Goal: Task Accomplishment & Management: Manage account settings

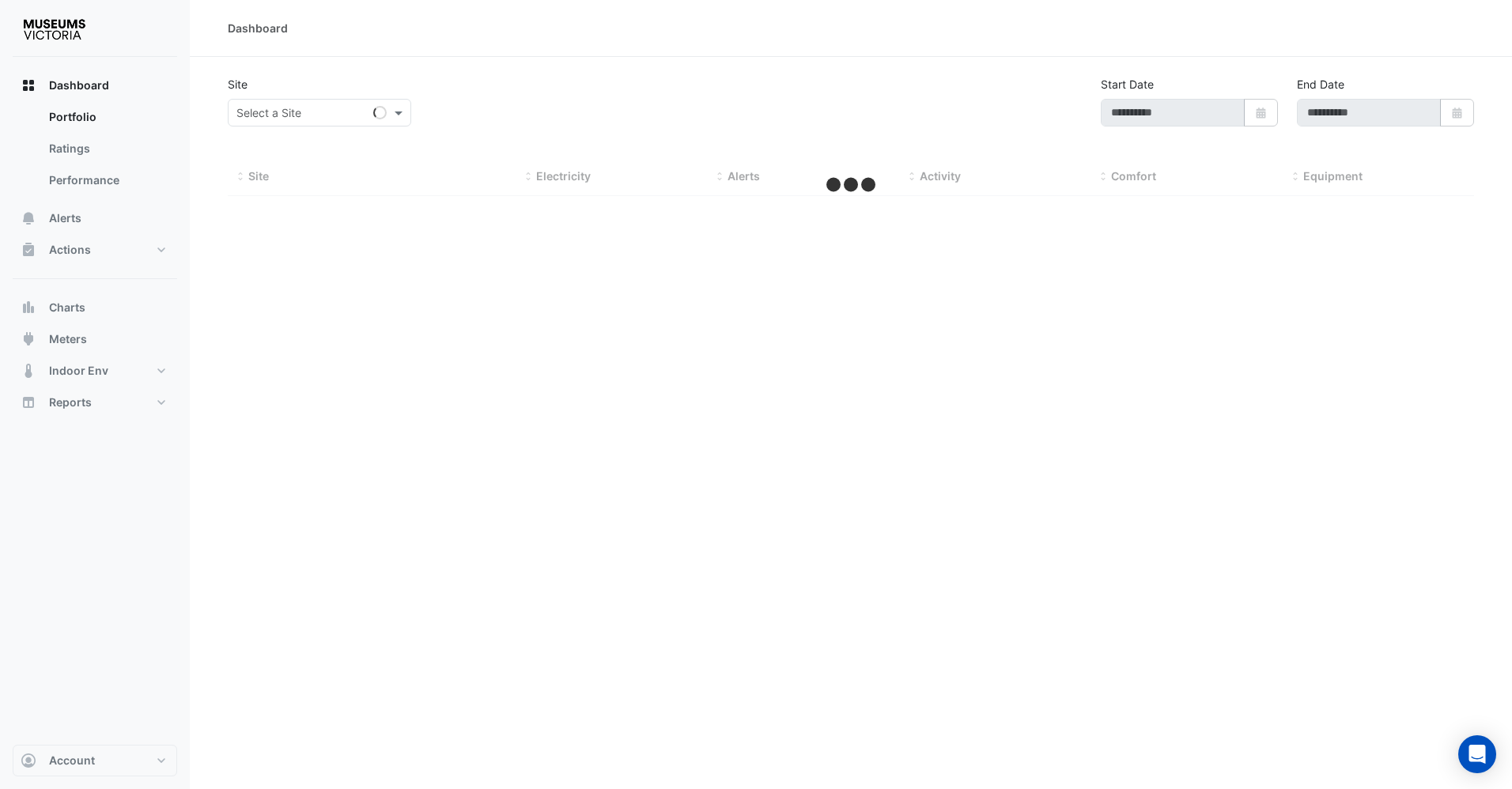
type input "**********"
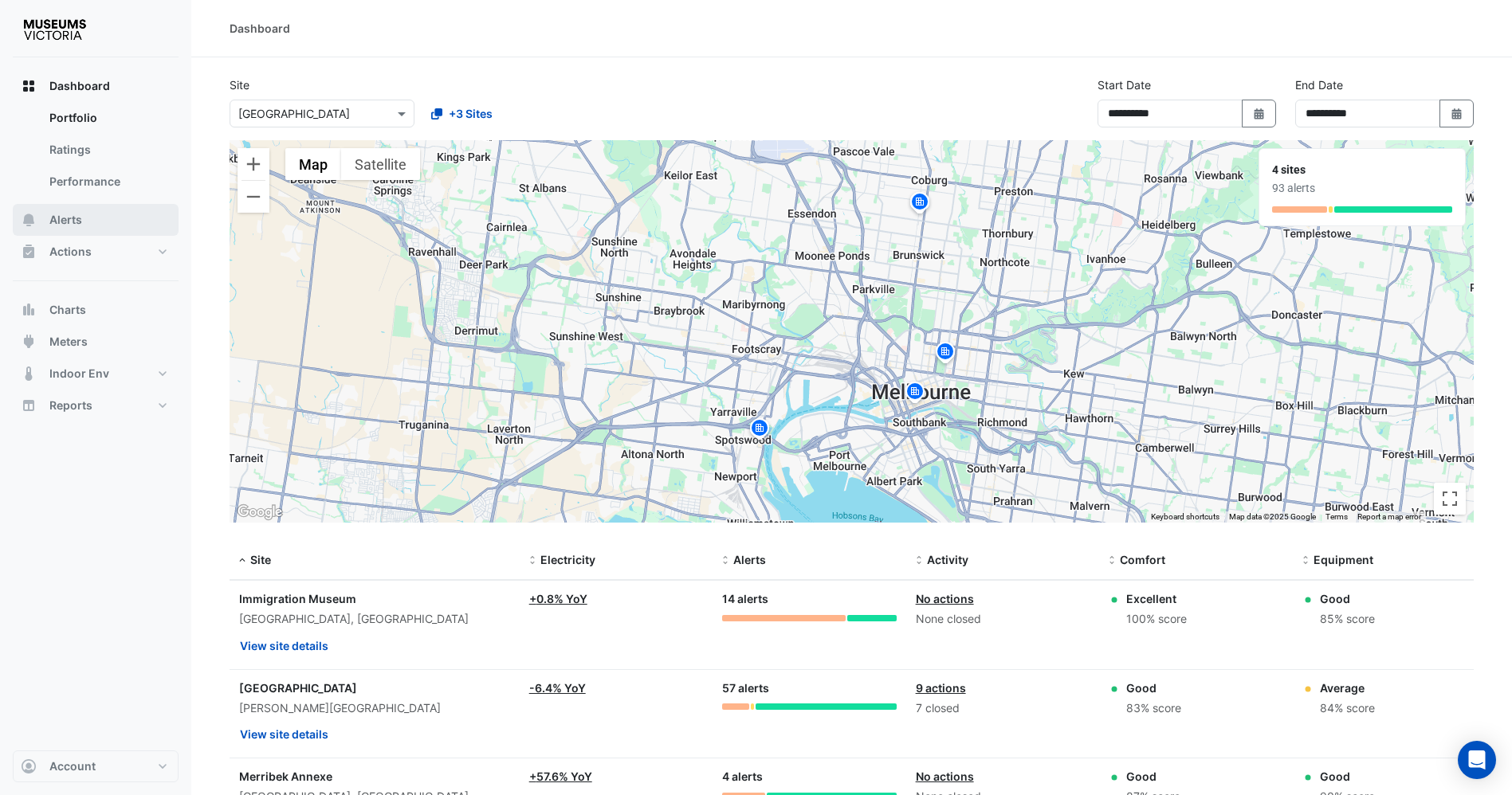
click at [67, 220] on span "Alerts" at bounding box center [65, 220] width 33 height 16
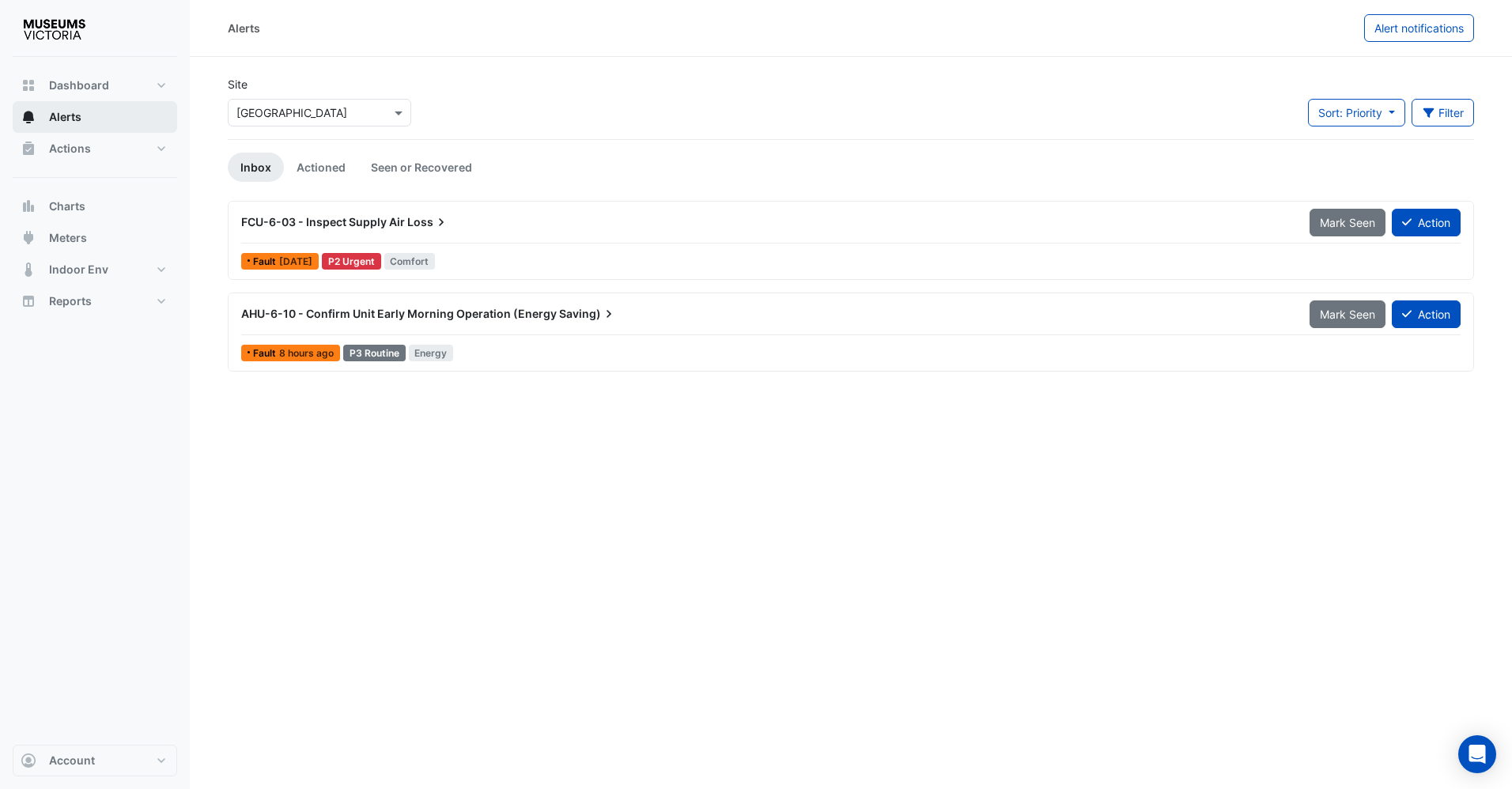
click at [53, 132] on button "Alerts" at bounding box center [96, 117] width 165 height 32
click at [74, 151] on span "Actions" at bounding box center [69, 148] width 42 height 16
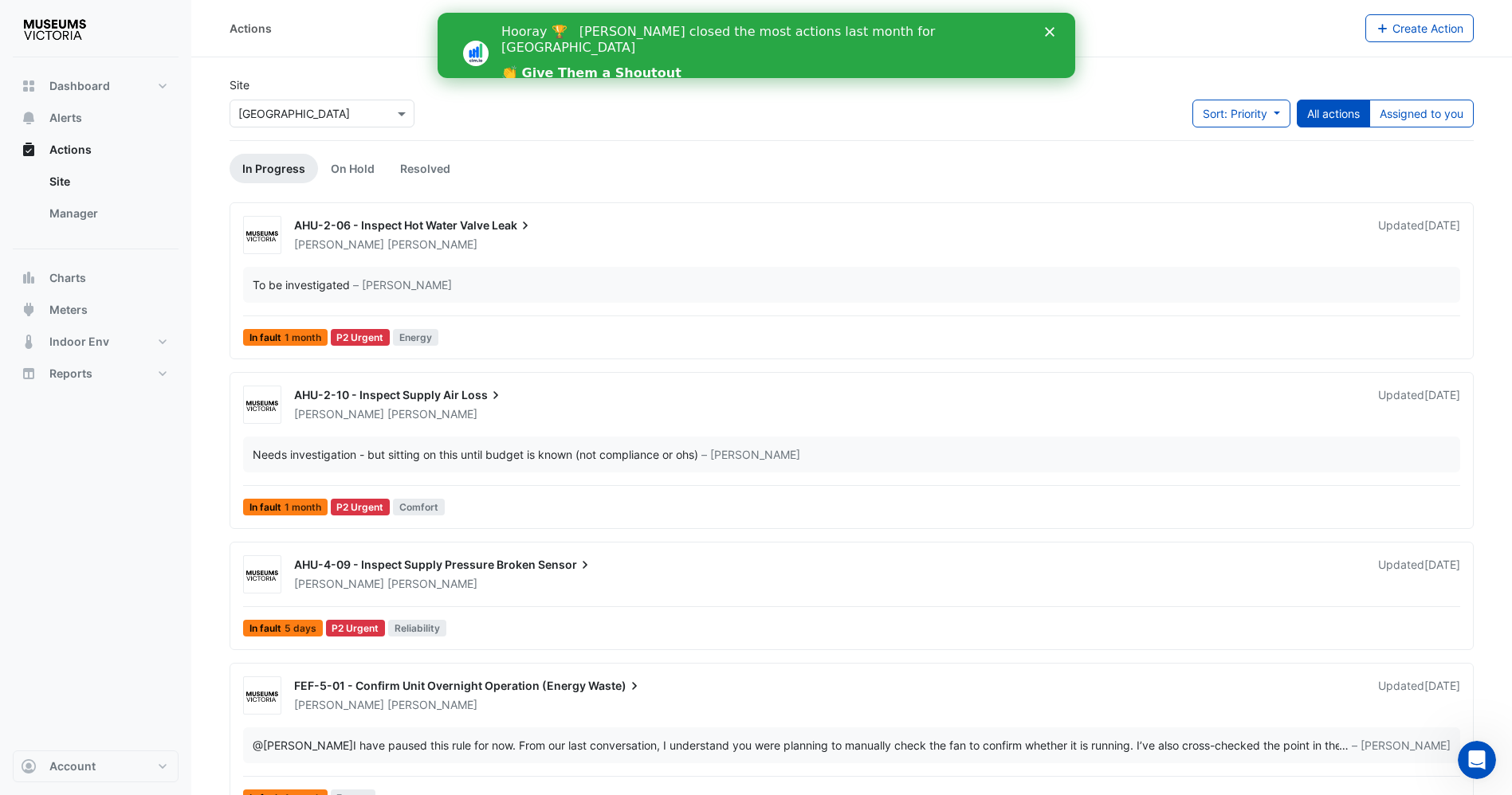
click at [1050, 27] on icon "Close" at bounding box center [1049, 32] width 9 height 9
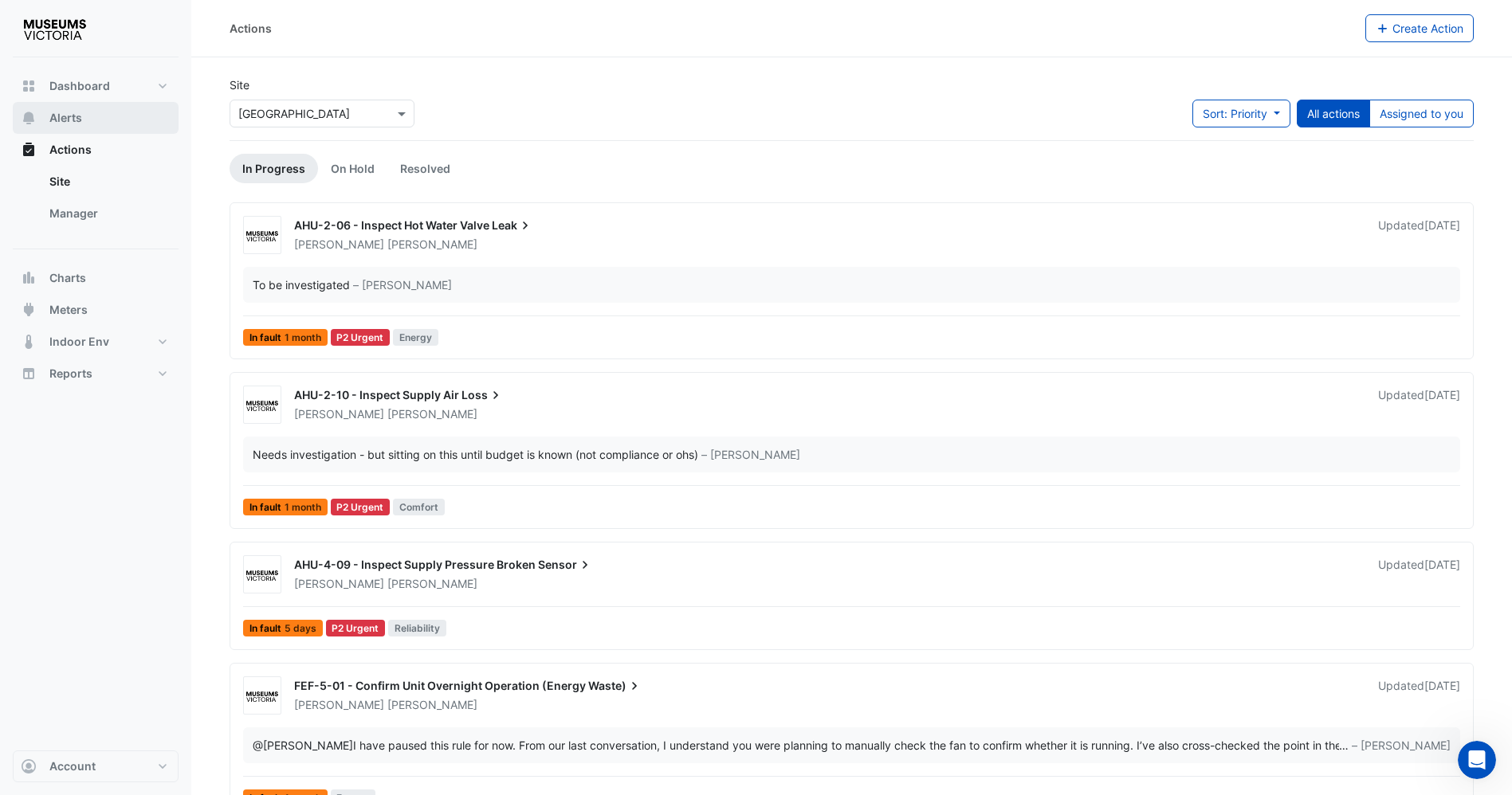
click at [54, 110] on span "Alerts" at bounding box center [65, 117] width 33 height 16
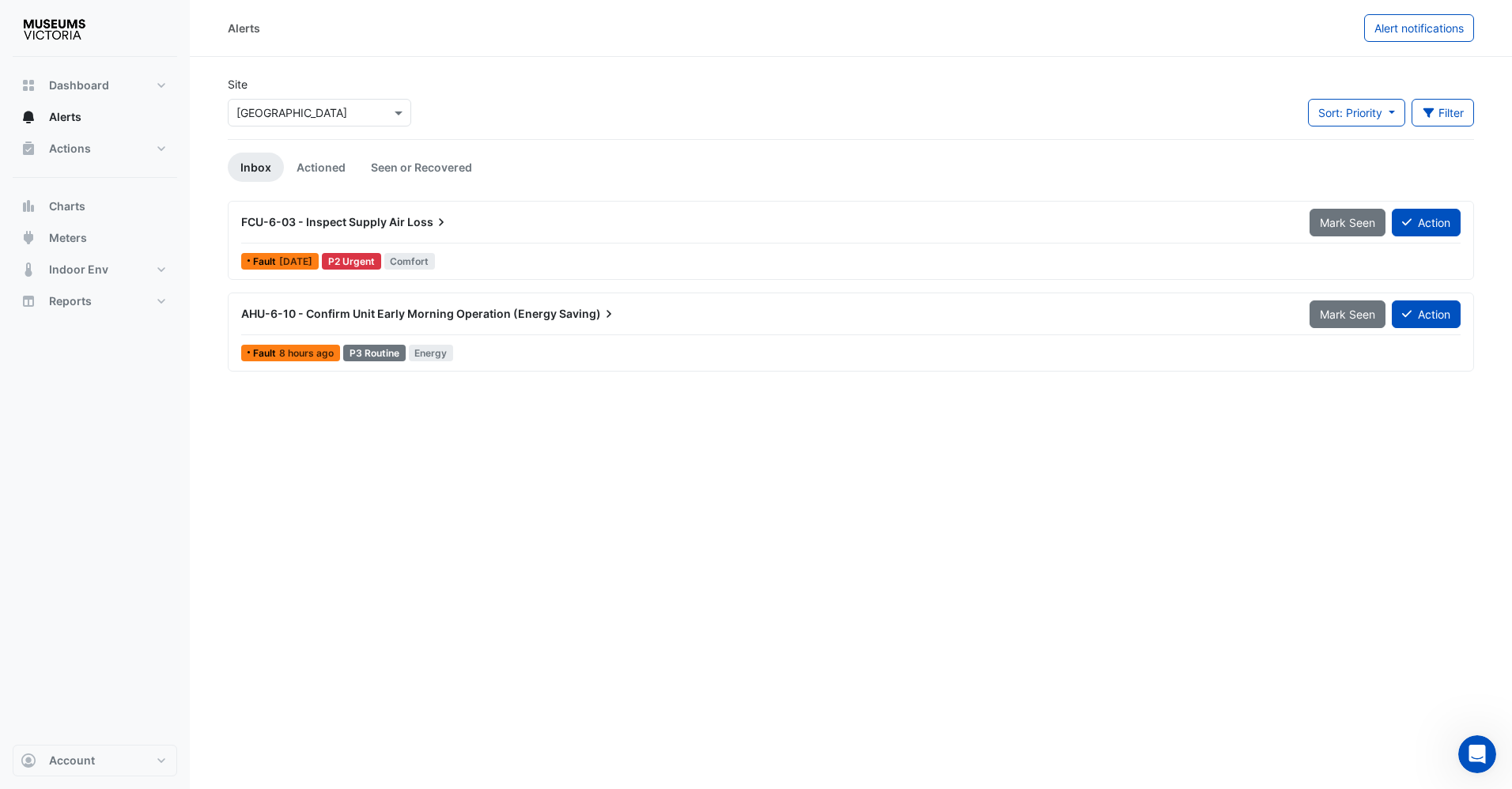
click at [456, 312] on span "AHU-6-10 - Confirm Unit Early Morning Operation (Energy" at bounding box center [398, 314] width 316 height 13
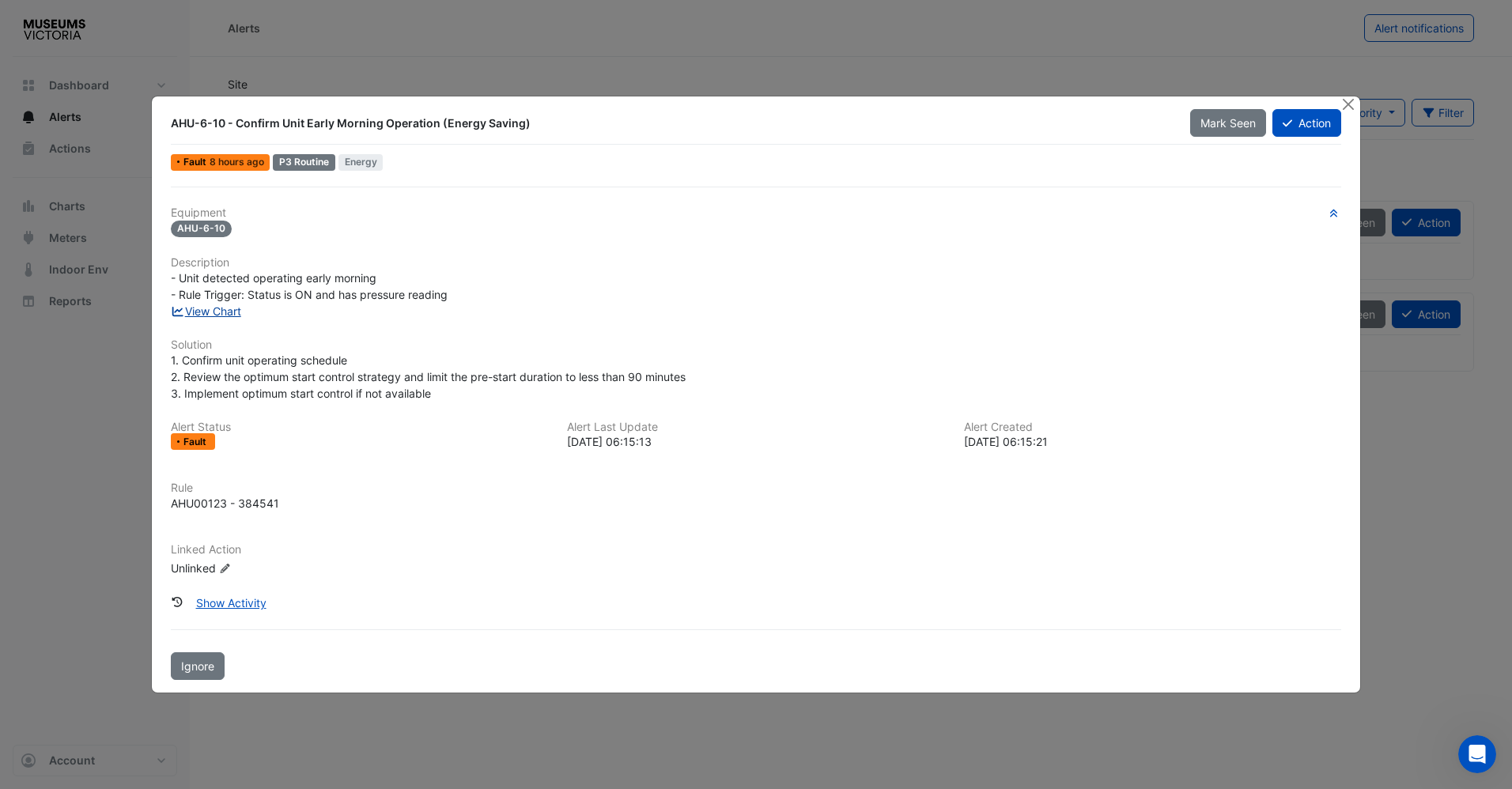
click at [239, 317] on link "View Chart" at bounding box center [205, 311] width 70 height 13
click at [1342, 107] on button "Close" at bounding box center [1349, 105] width 17 height 17
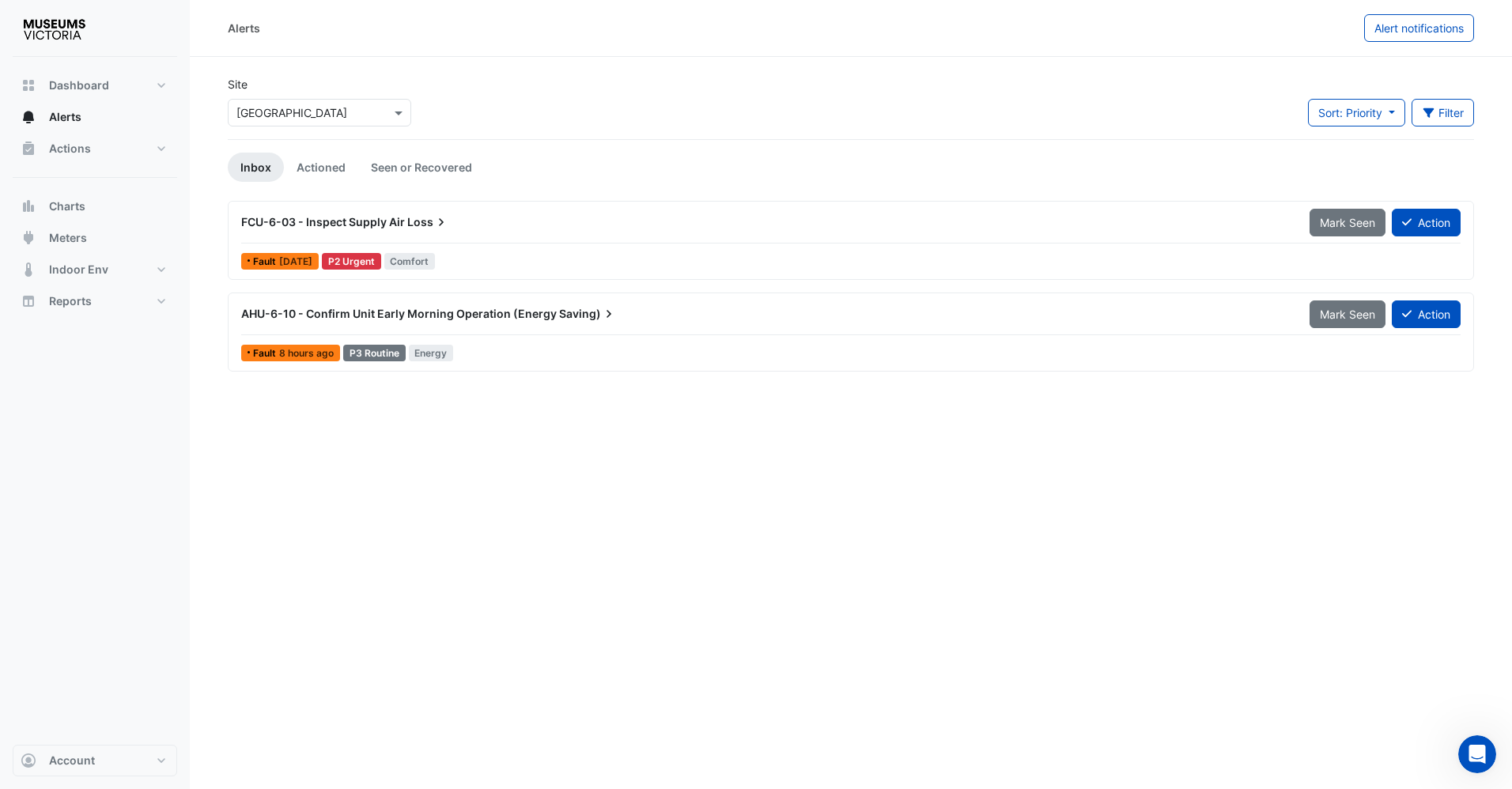
click at [371, 236] on div "FCU-6-03 - Inspect Supply Air Loss" at bounding box center [765, 222] width 1068 height 28
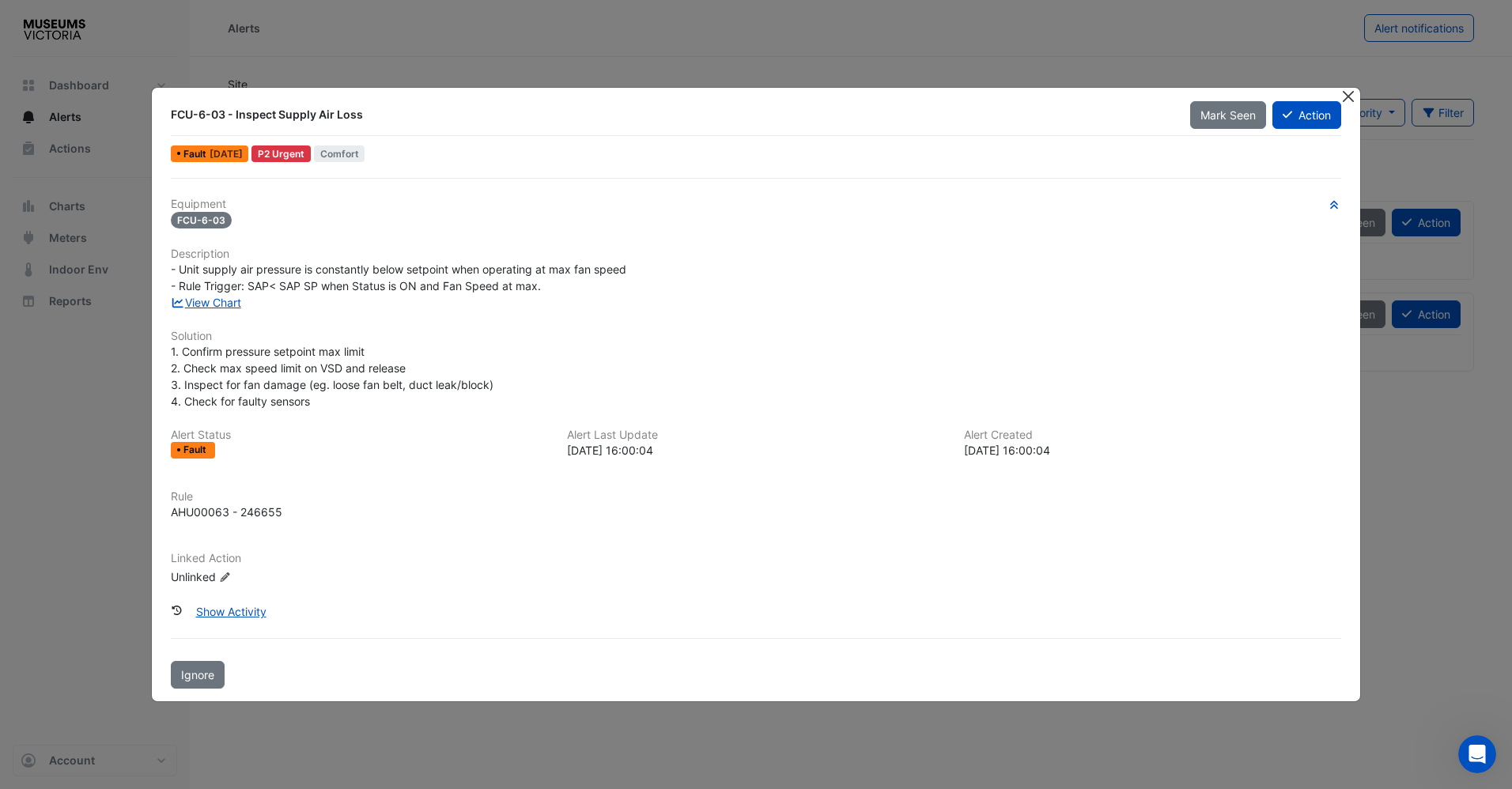
click at [1341, 95] on button "Close" at bounding box center [1349, 97] width 17 height 17
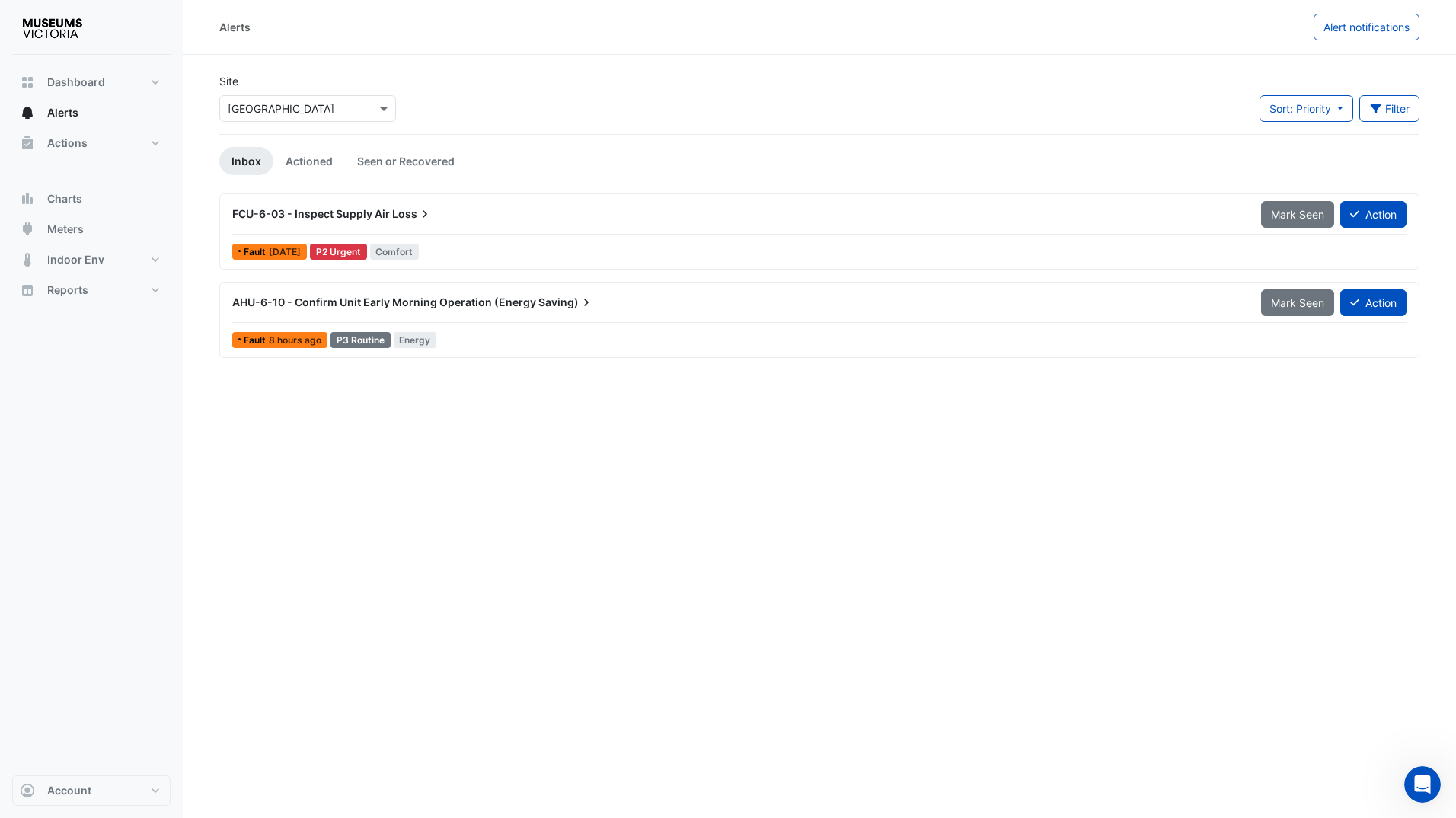
click at [429, 298] on span "AHU-6-10 - Confirm Unit Early Morning Operation (Energy" at bounding box center [383, 302] width 304 height 13
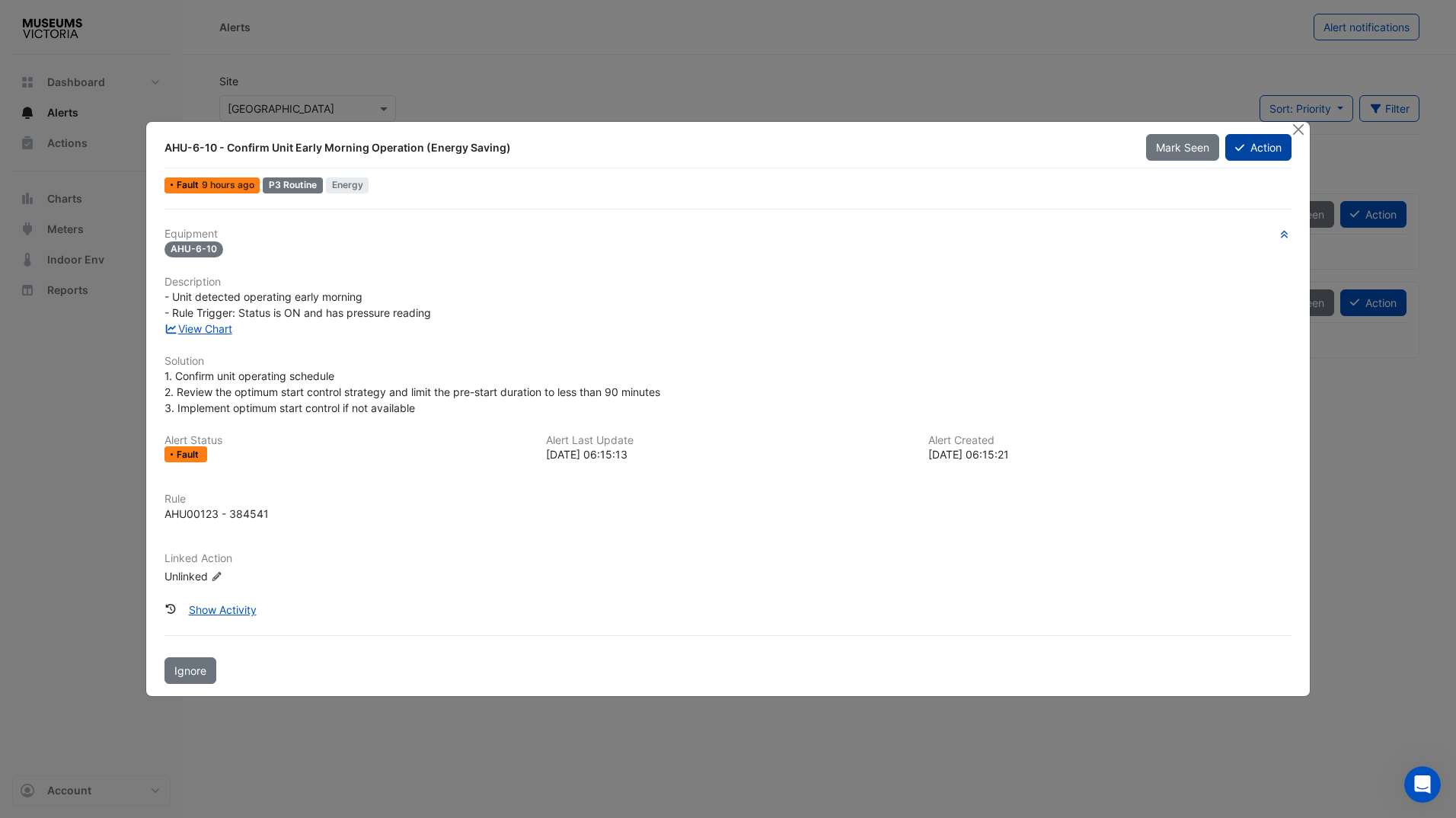
click at [1249, 150] on button "Action" at bounding box center [1258, 148] width 66 height 27
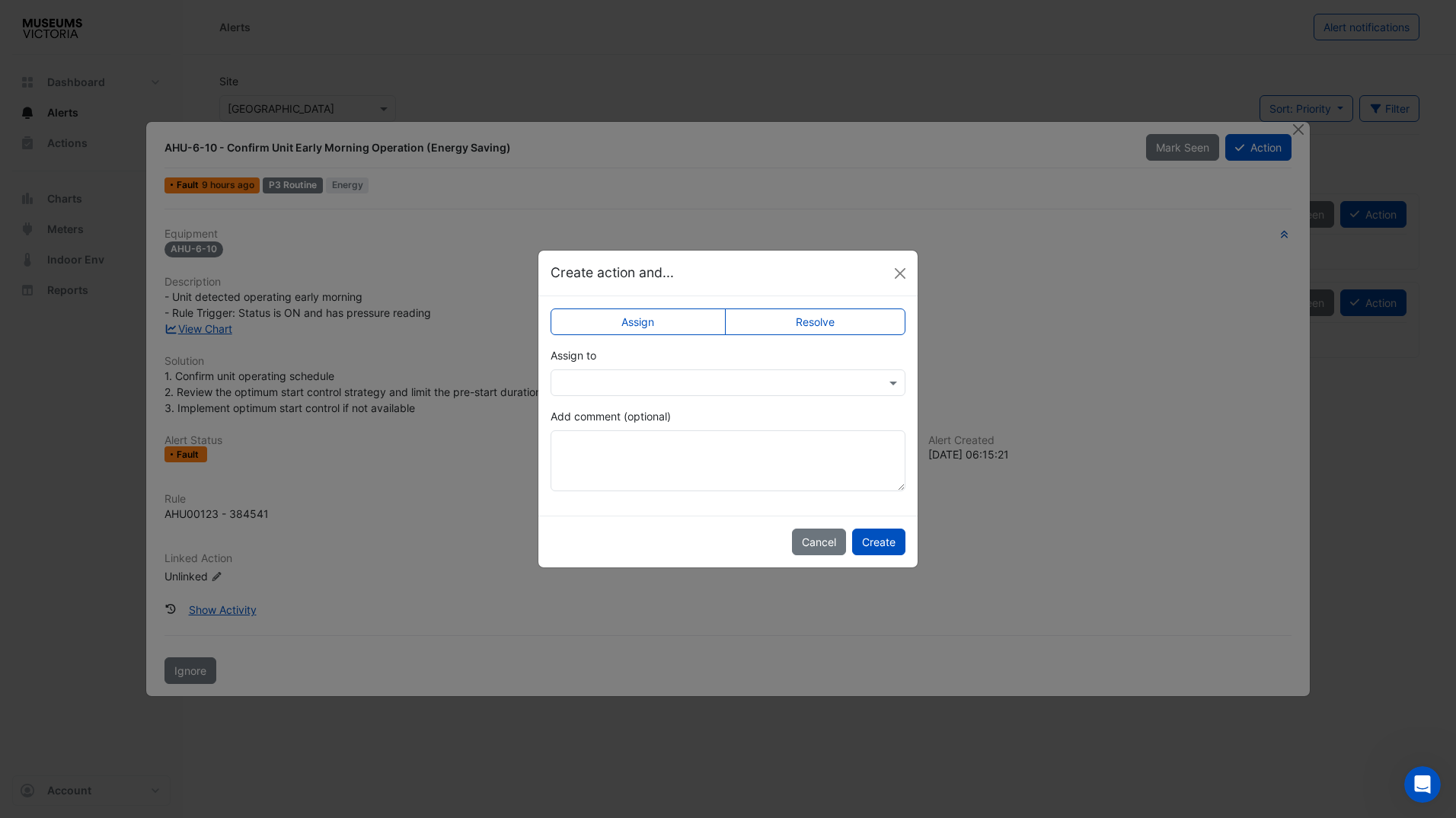
click at [805, 329] on label "Resolve" at bounding box center [816, 322] width 181 height 27
click at [891, 533] on button "Create" at bounding box center [879, 542] width 53 height 27
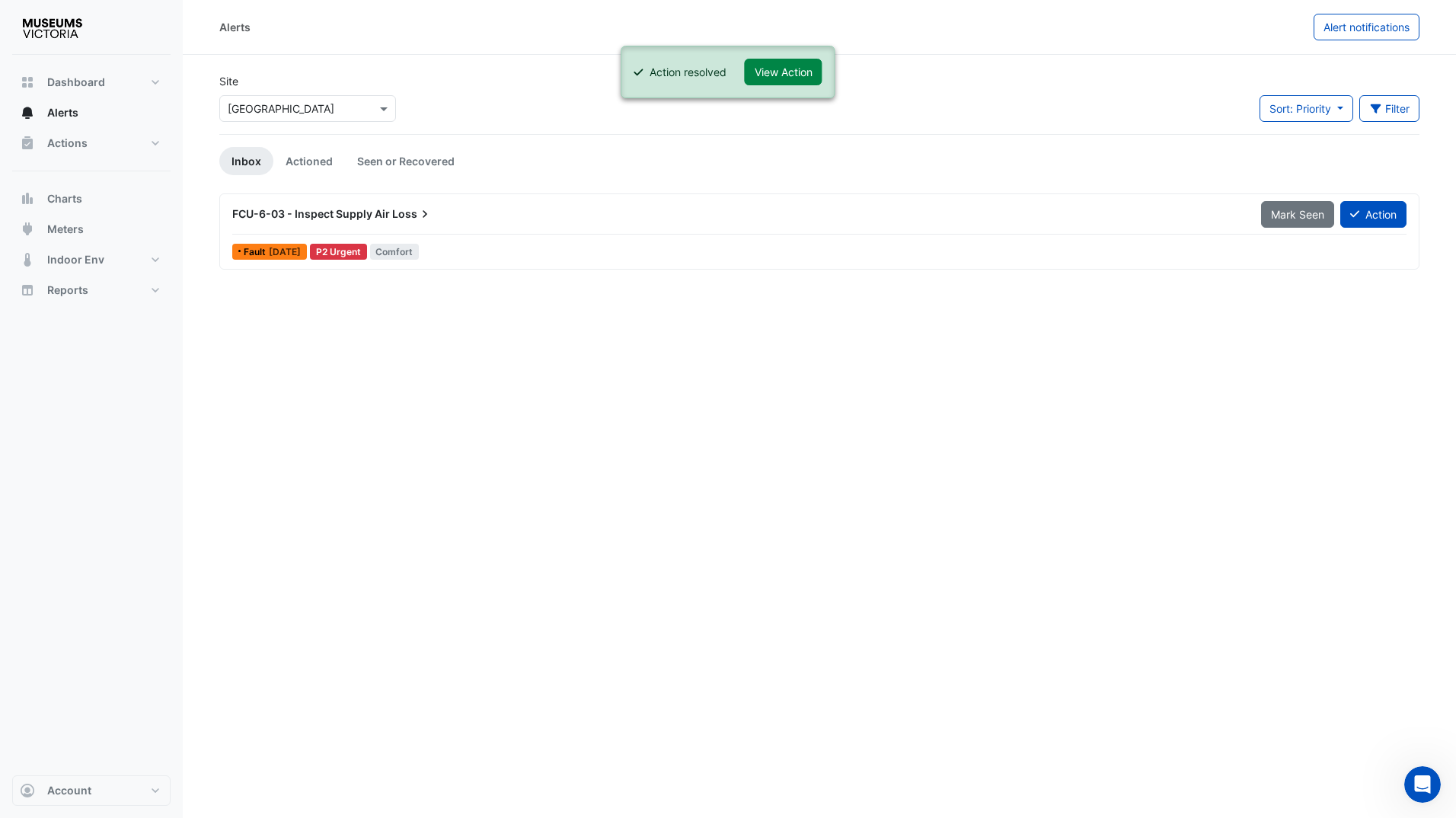
click at [337, 218] on span "FCU-6-03 - Inspect Supply Air" at bounding box center [310, 214] width 158 height 13
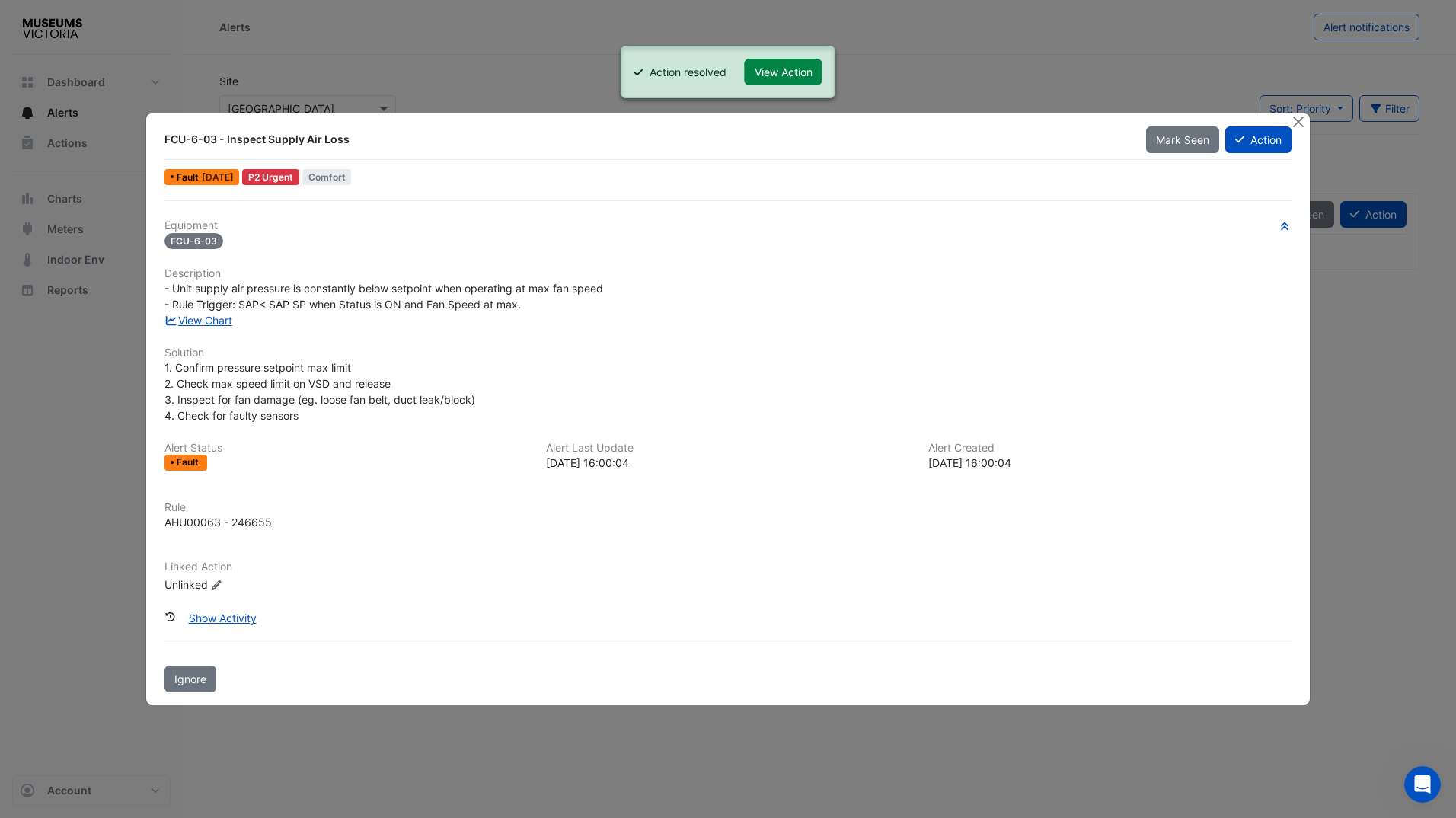
click at [591, 317] on div "View Chart" at bounding box center [728, 320] width 1146 height 16
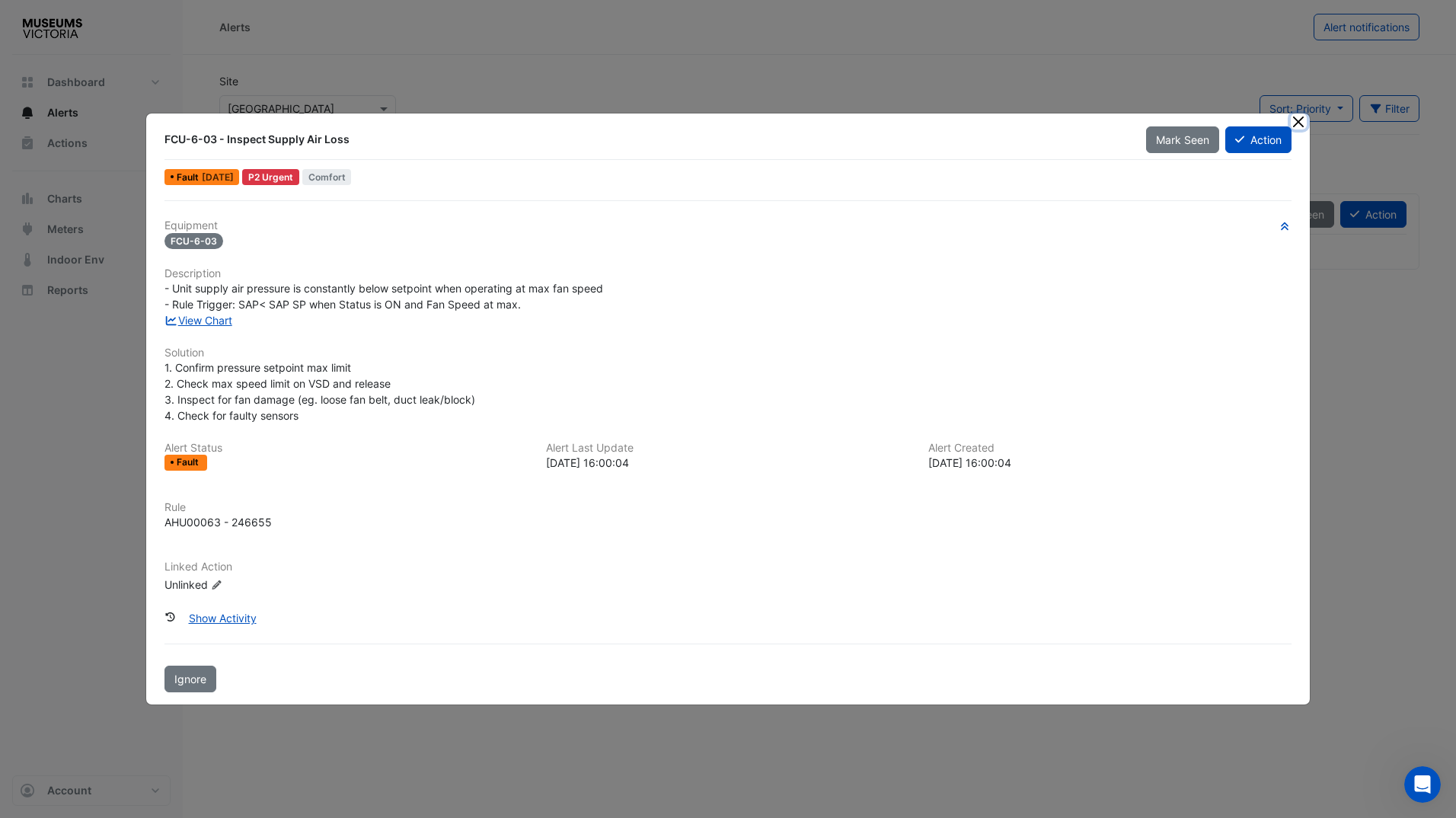
click at [1297, 122] on button "Close" at bounding box center [1299, 122] width 16 height 16
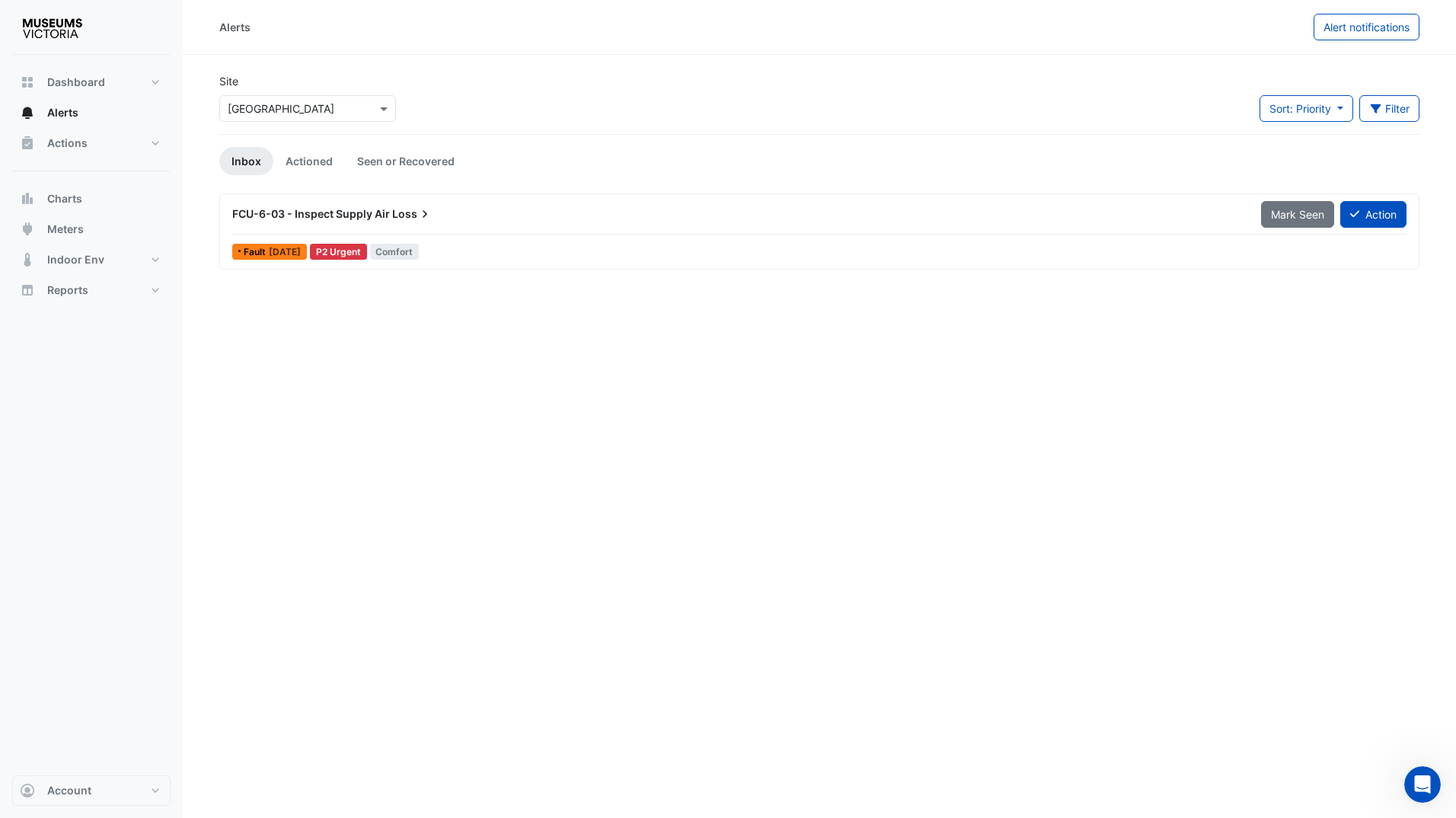
click at [375, 109] on div at bounding box center [308, 108] width 175 height 17
click at [290, 144] on span "Immigration Museum" at bounding box center [283, 141] width 104 height 13
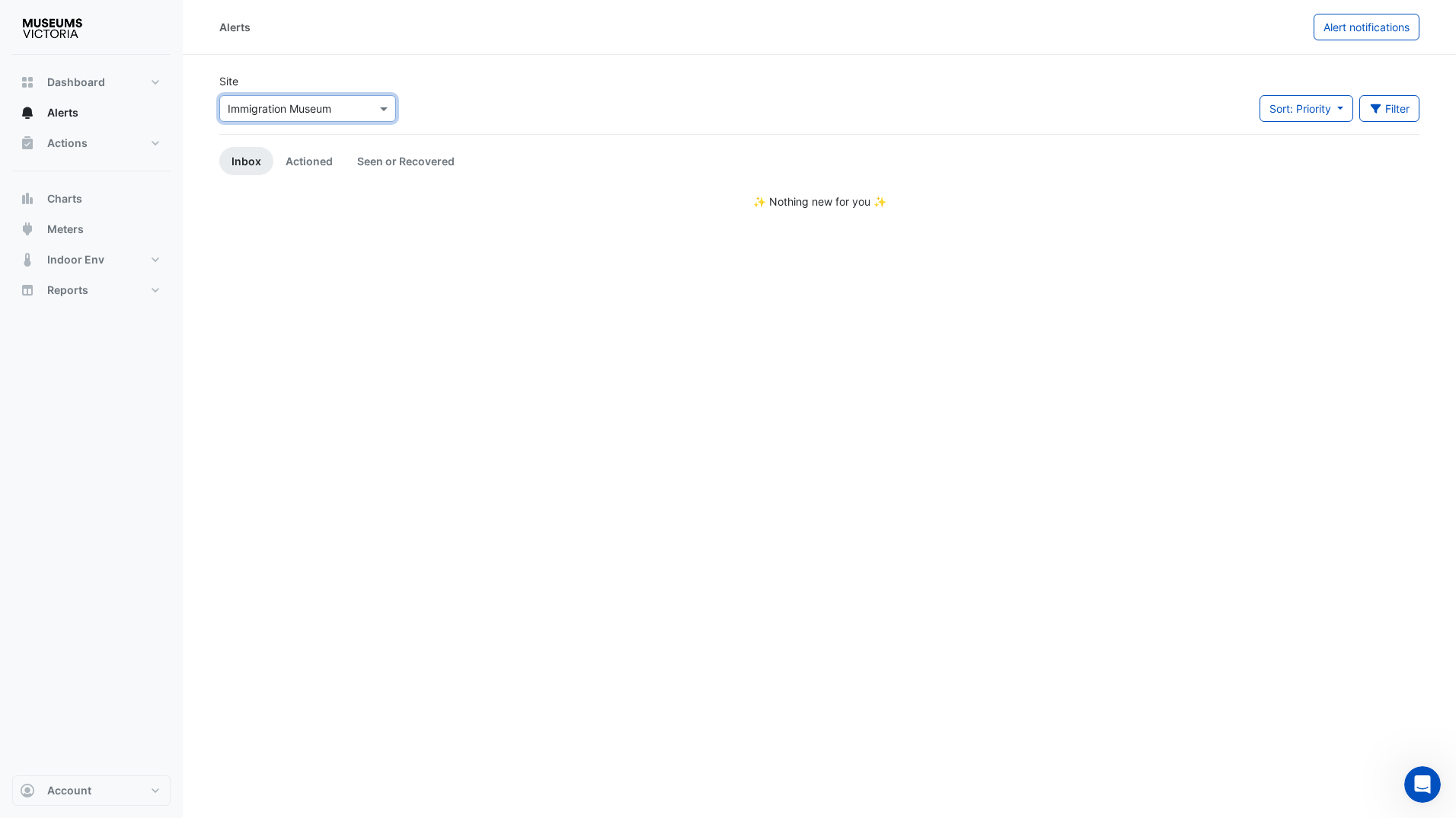
click at [303, 110] on input "text" at bounding box center [292, 109] width 130 height 16
click at [279, 183] on span "Merribek Annexe" at bounding box center [274, 185] width 85 height 13
click at [300, 115] on input "text" at bounding box center [292, 109] width 130 height 16
click at [278, 206] on span "Scienceworks" at bounding box center [266, 207] width 69 height 13
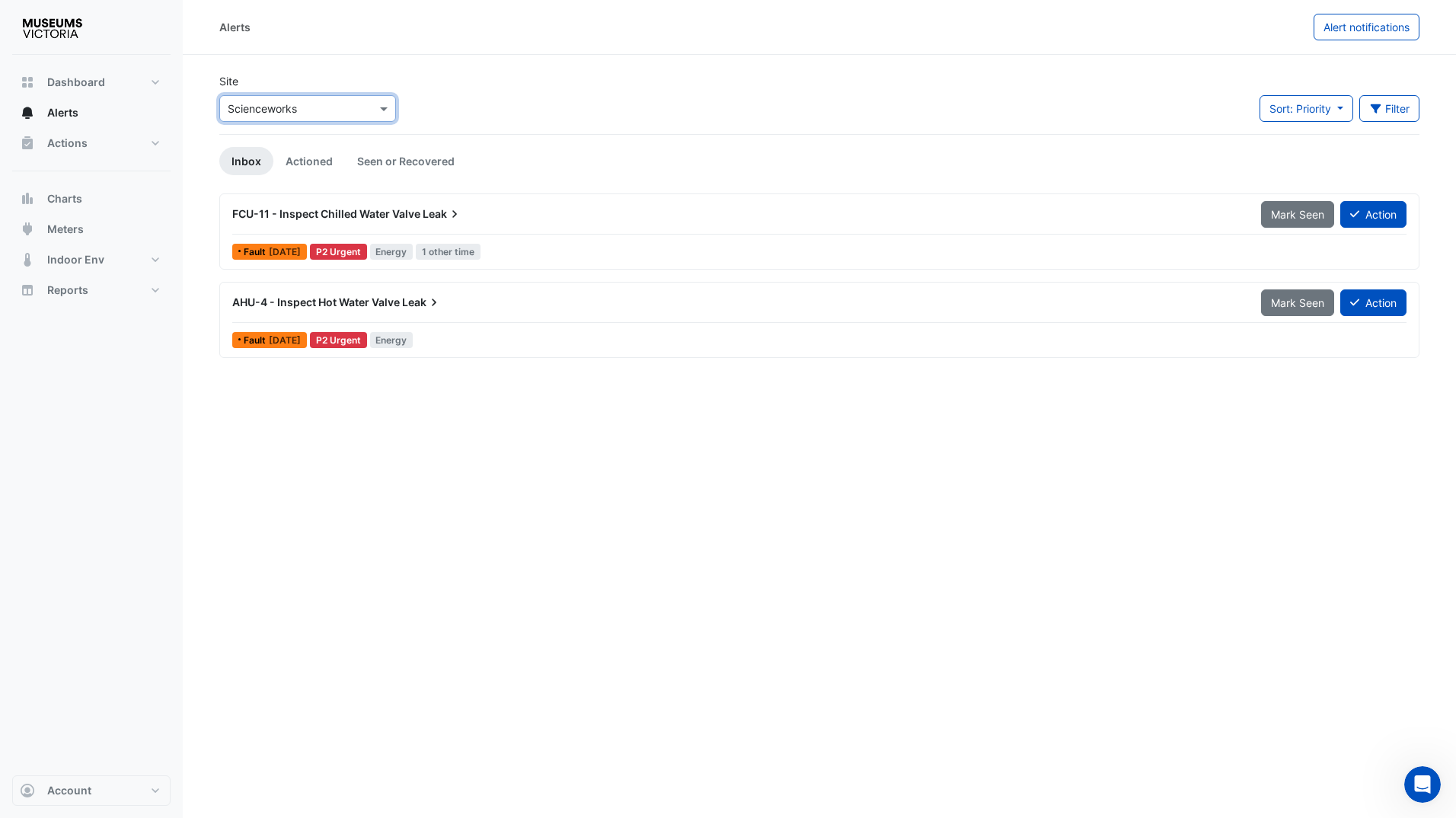
click at [410, 472] on div "Alerts Alert notifications Site Select a Site × Scienceworks Sort: Priority Pri…" at bounding box center [819, 409] width 1273 height 818
click at [73, 144] on span "Actions" at bounding box center [67, 142] width 41 height 15
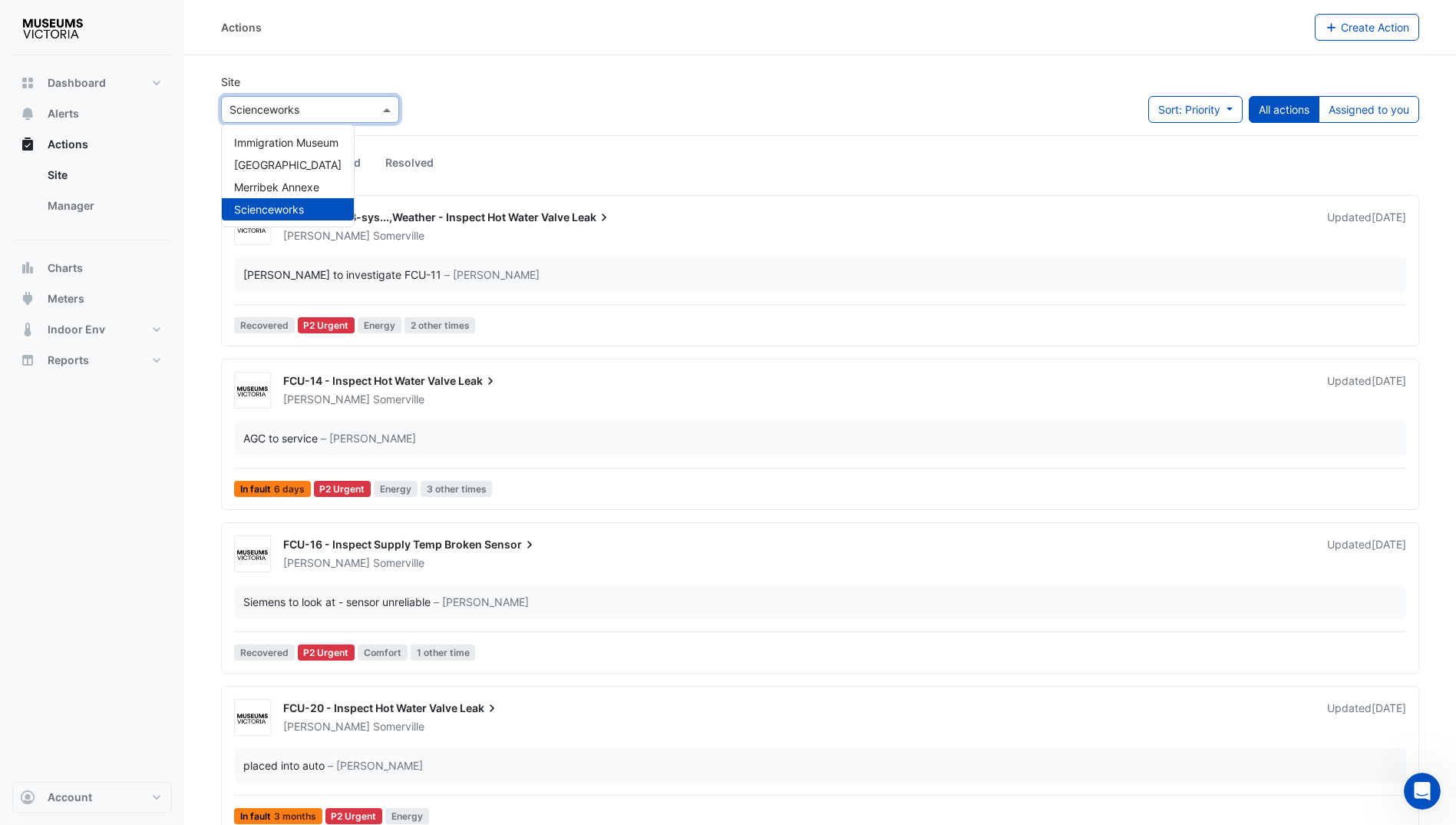
click at [278, 112] on input "text" at bounding box center [295, 110] width 131 height 16
click at [288, 160] on span "[GEOGRAPHIC_DATA]" at bounding box center [287, 165] width 107 height 13
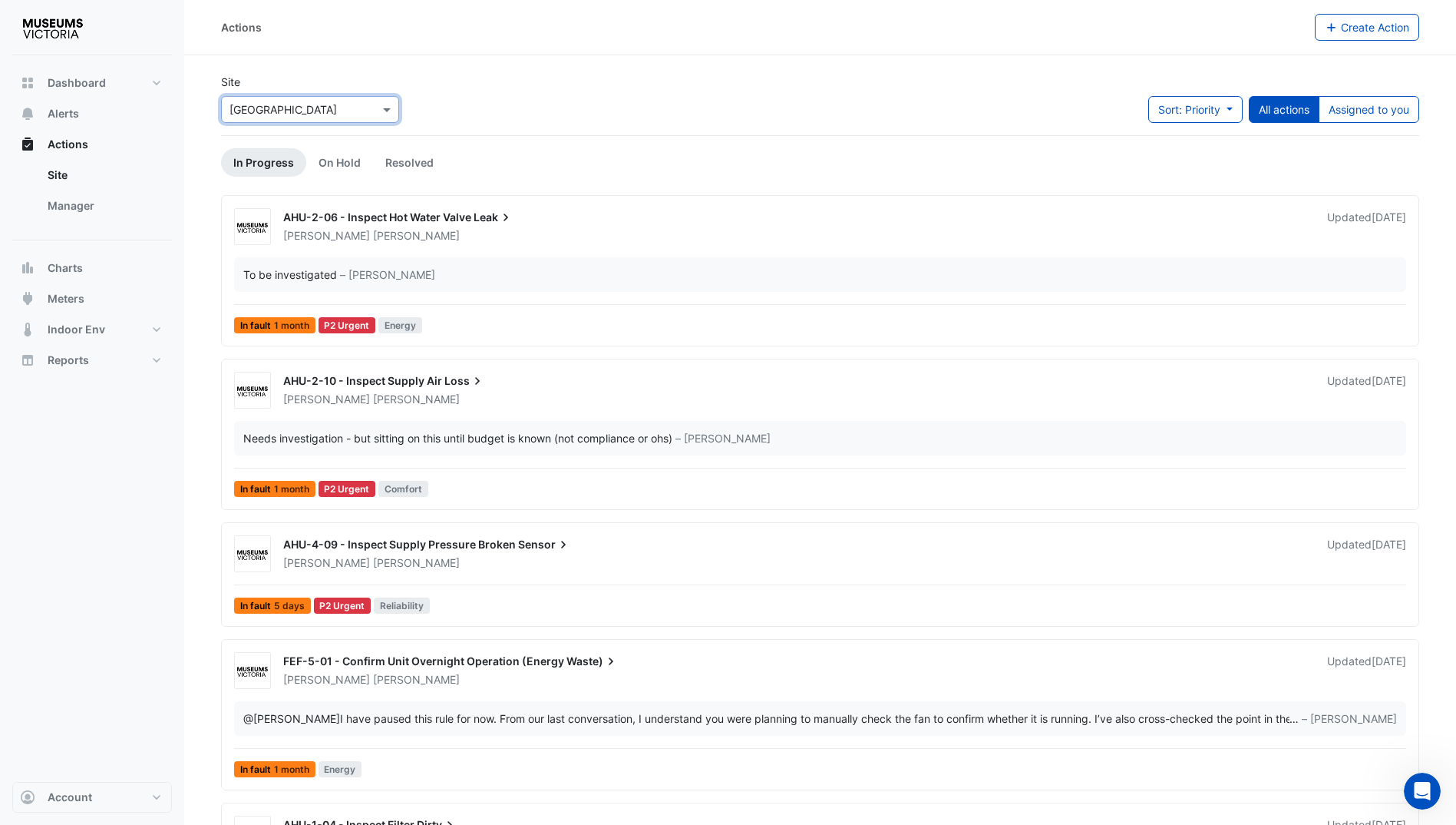
click at [502, 231] on div "[PERSON_NAME]" at bounding box center [796, 236] width 1029 height 15
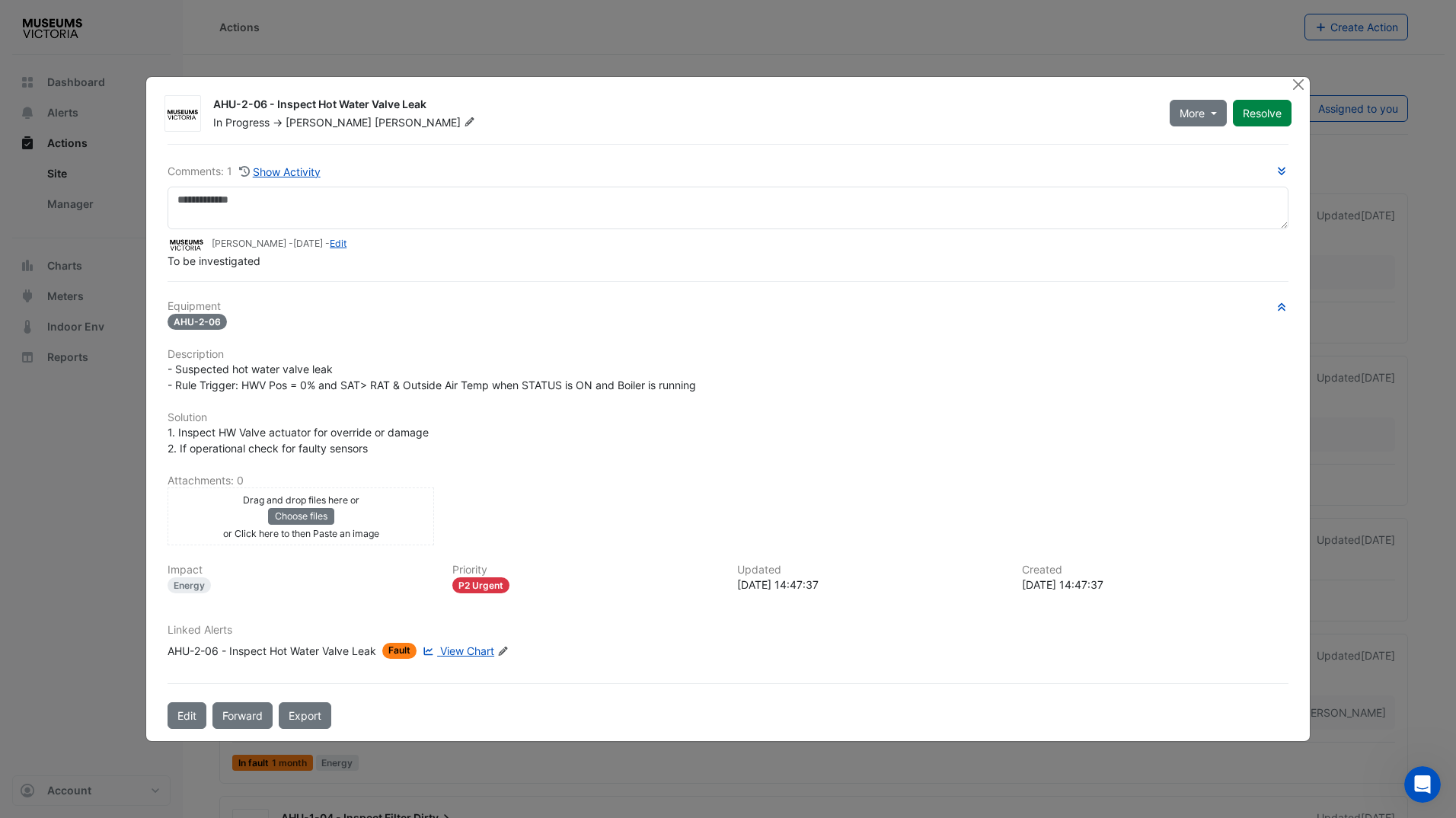
click at [632, 496] on div "Drag and drop files here or Choose files or Click here to then Paste an image u…" at bounding box center [728, 516] width 1139 height 58
click at [1303, 87] on button "Close" at bounding box center [1299, 85] width 16 height 16
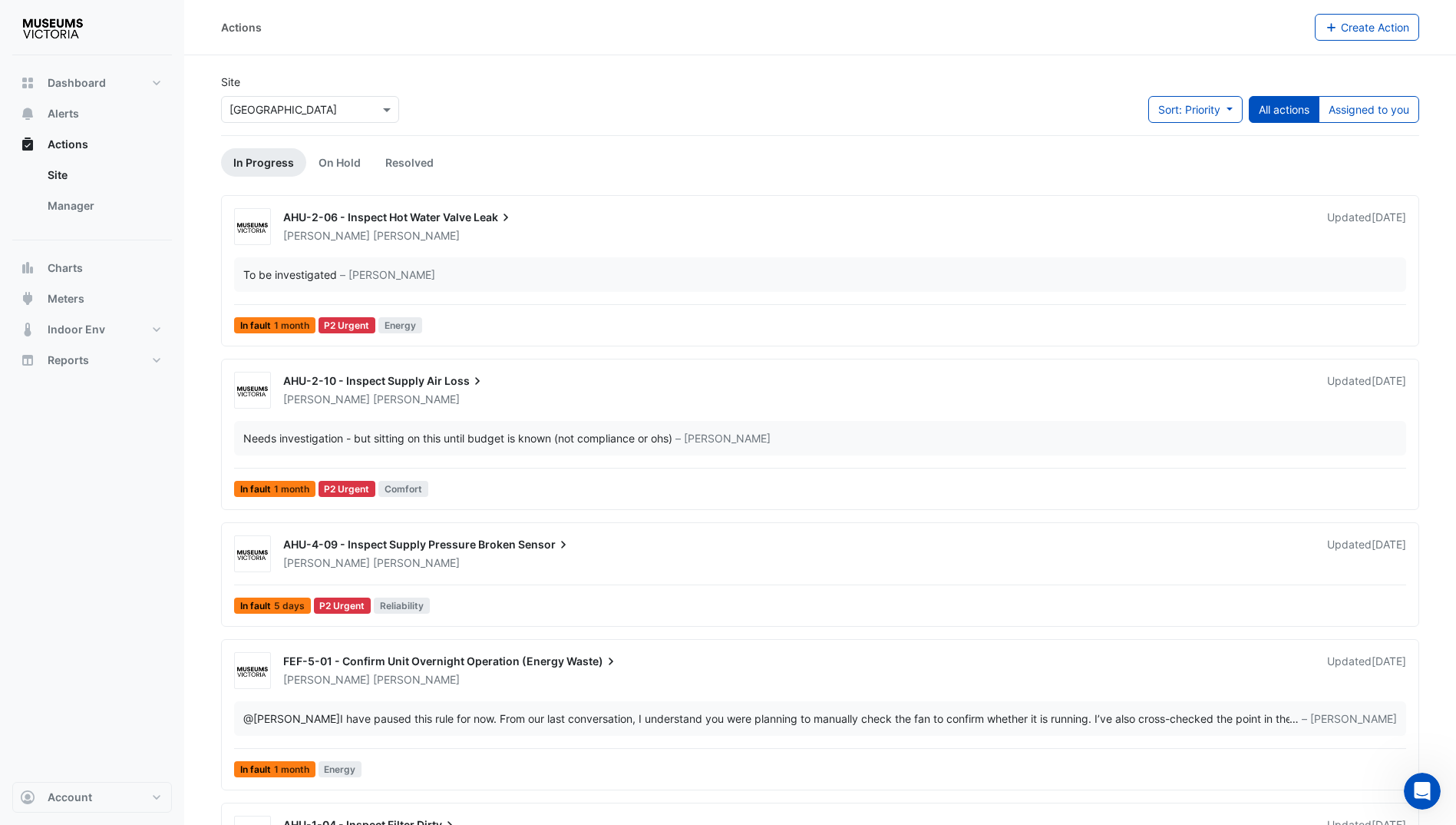
click at [441, 366] on app-escalated-ticket-summary "AHU-2-10 - Inspect Supply Air Loss [PERSON_NAME] Updated [DATE] Needs investiga…" at bounding box center [820, 434] width 1185 height 137
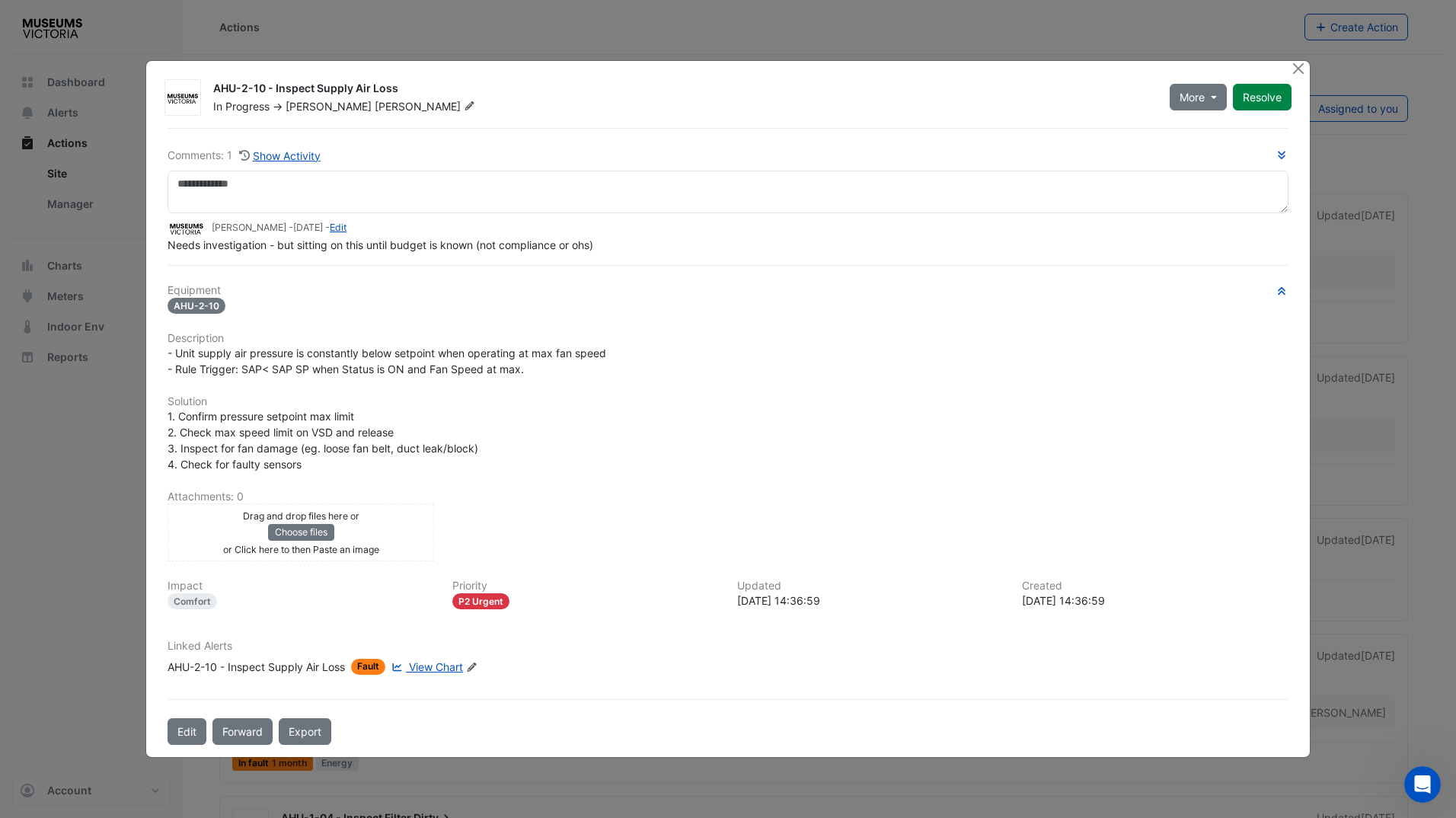
click at [1294, 83] on div "More On Hold Not Doing Resolve" at bounding box center [1230, 97] width 140 height 33
click at [1292, 72] on button "Close" at bounding box center [1299, 69] width 16 height 16
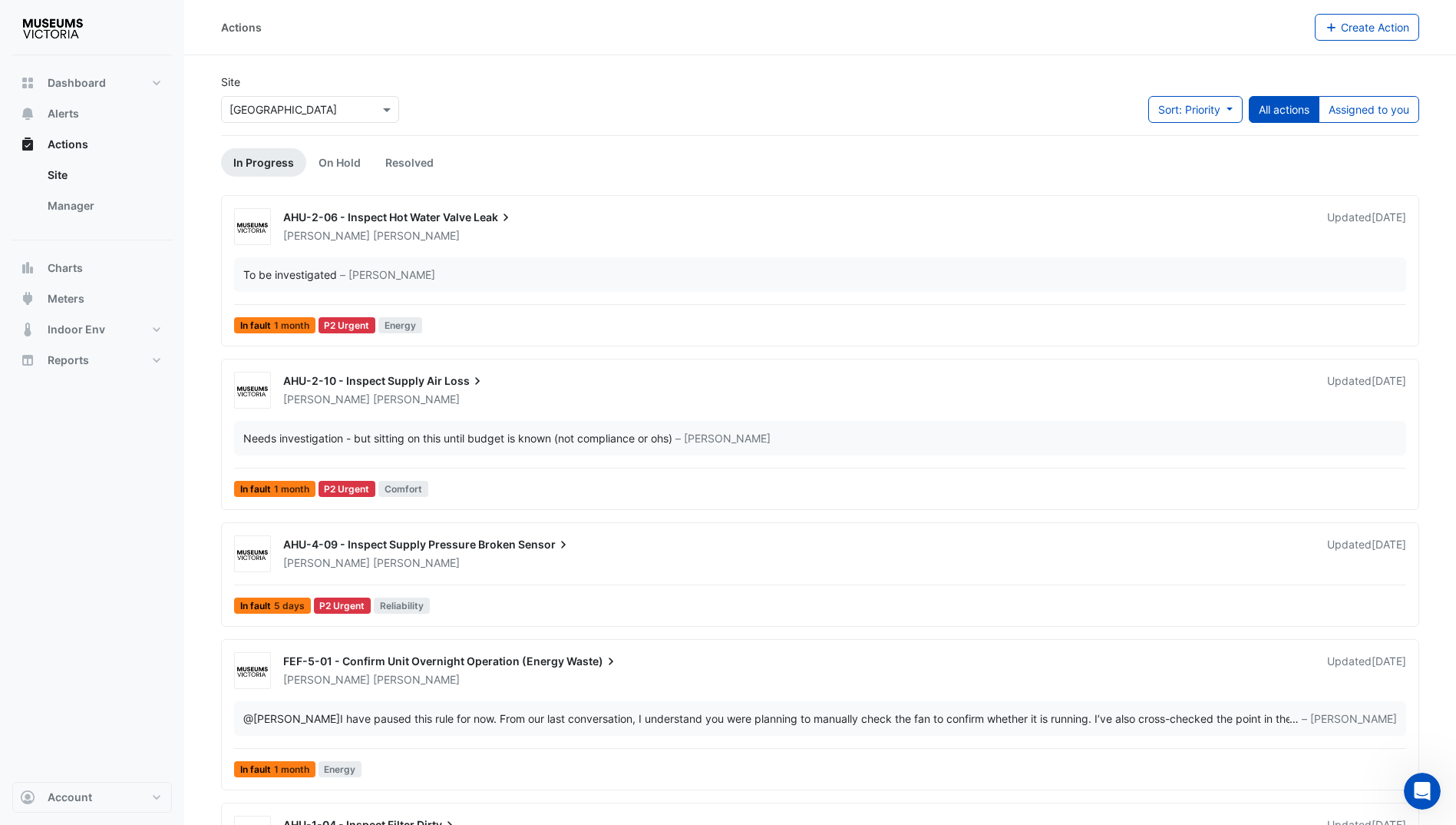
scroll to position [76, 0]
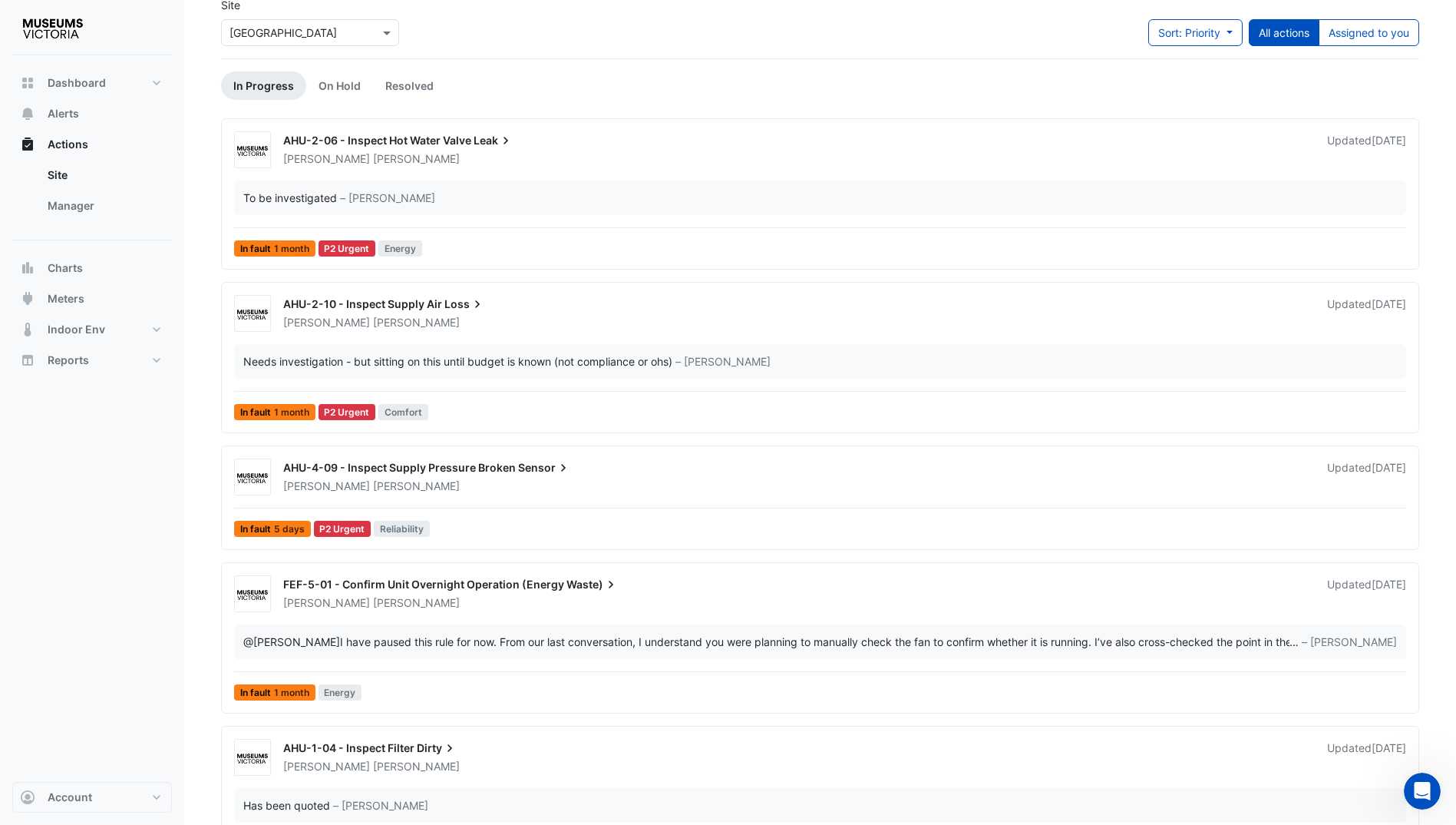
click at [410, 463] on span "AHU-4-09 - Inspect Supply Pressure Broken" at bounding box center [399, 467] width 233 height 13
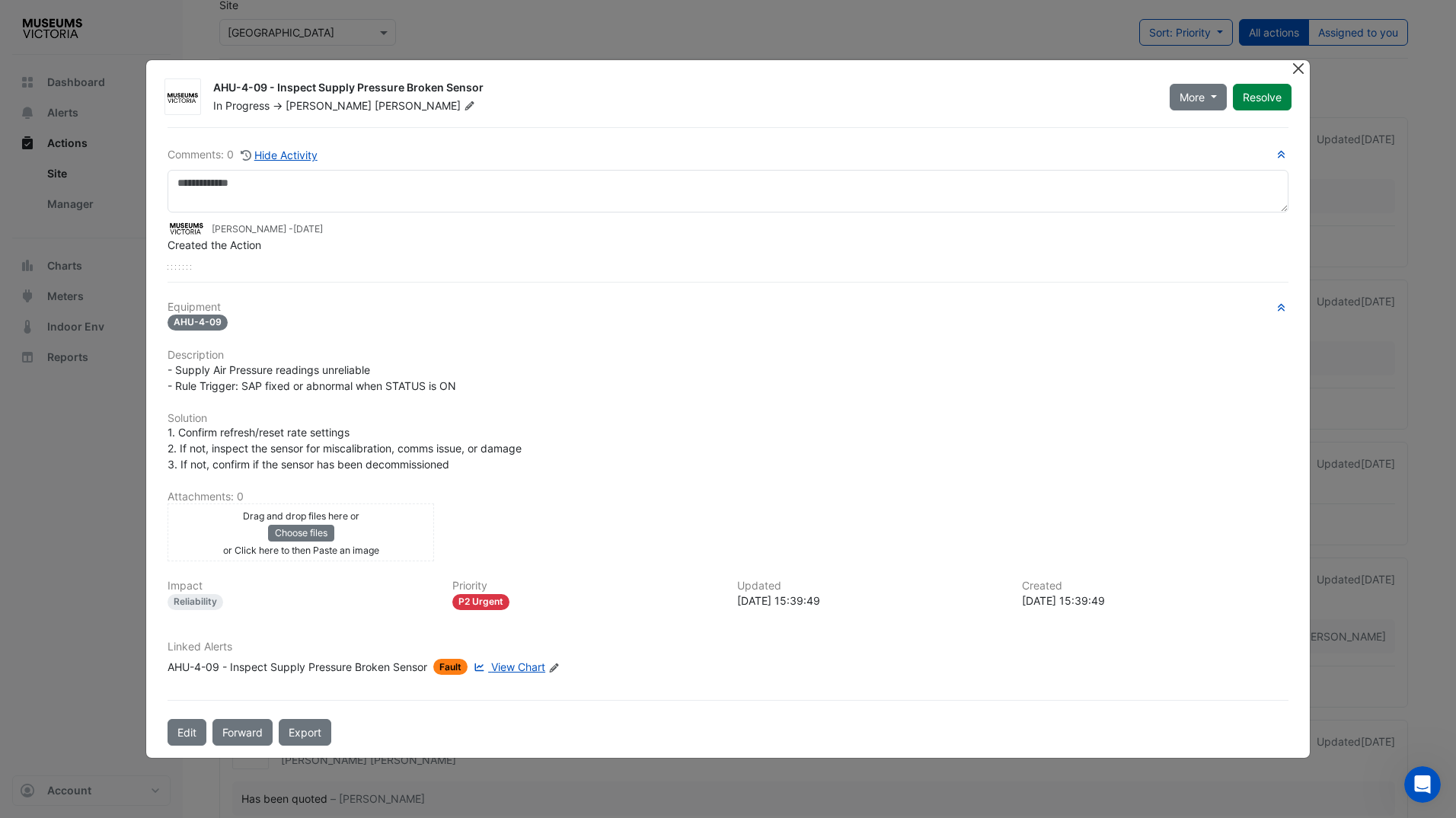
click at [1292, 64] on button "Close" at bounding box center [1299, 69] width 16 height 16
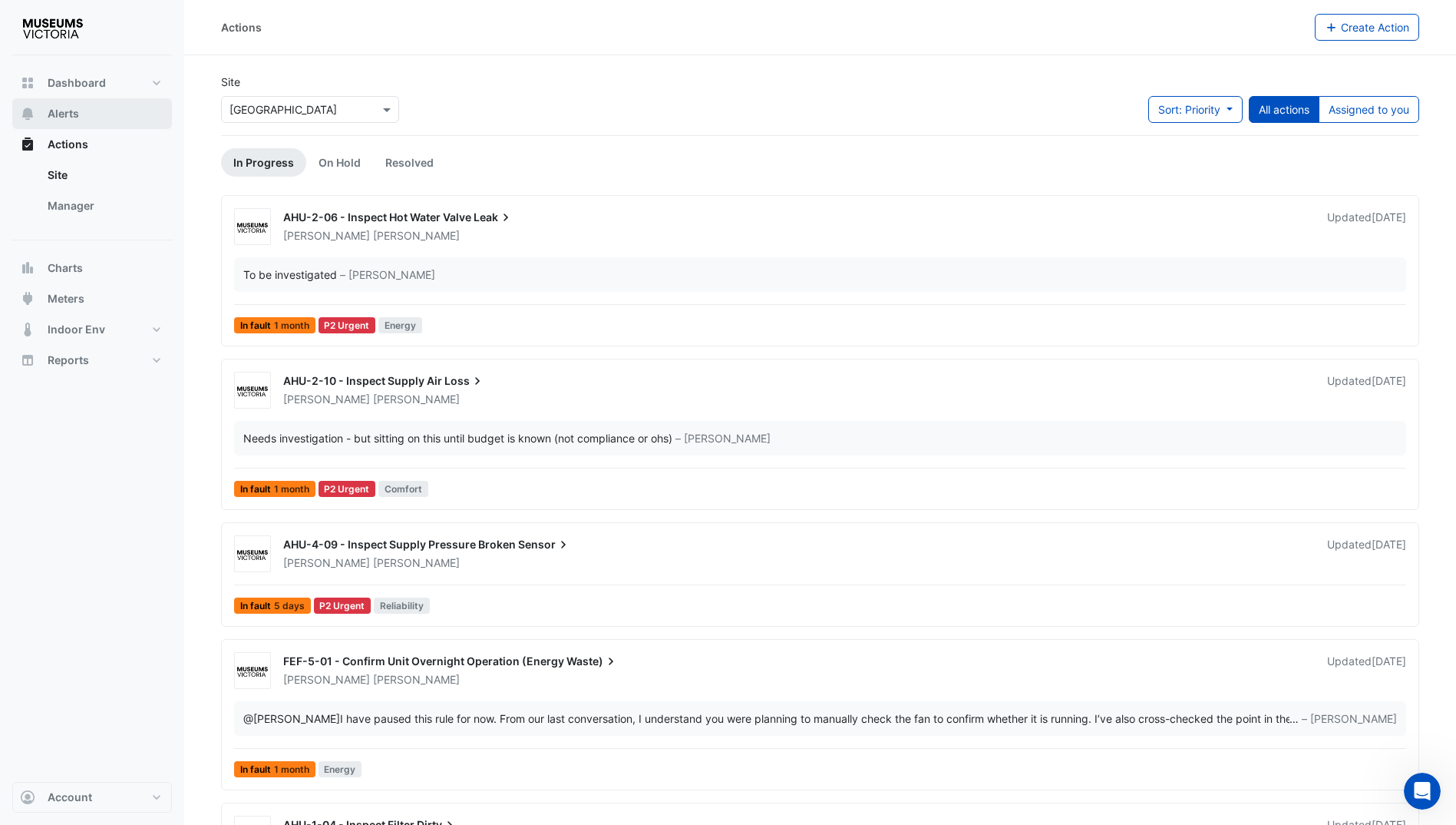
click at [65, 119] on span "Alerts" at bounding box center [63, 113] width 32 height 15
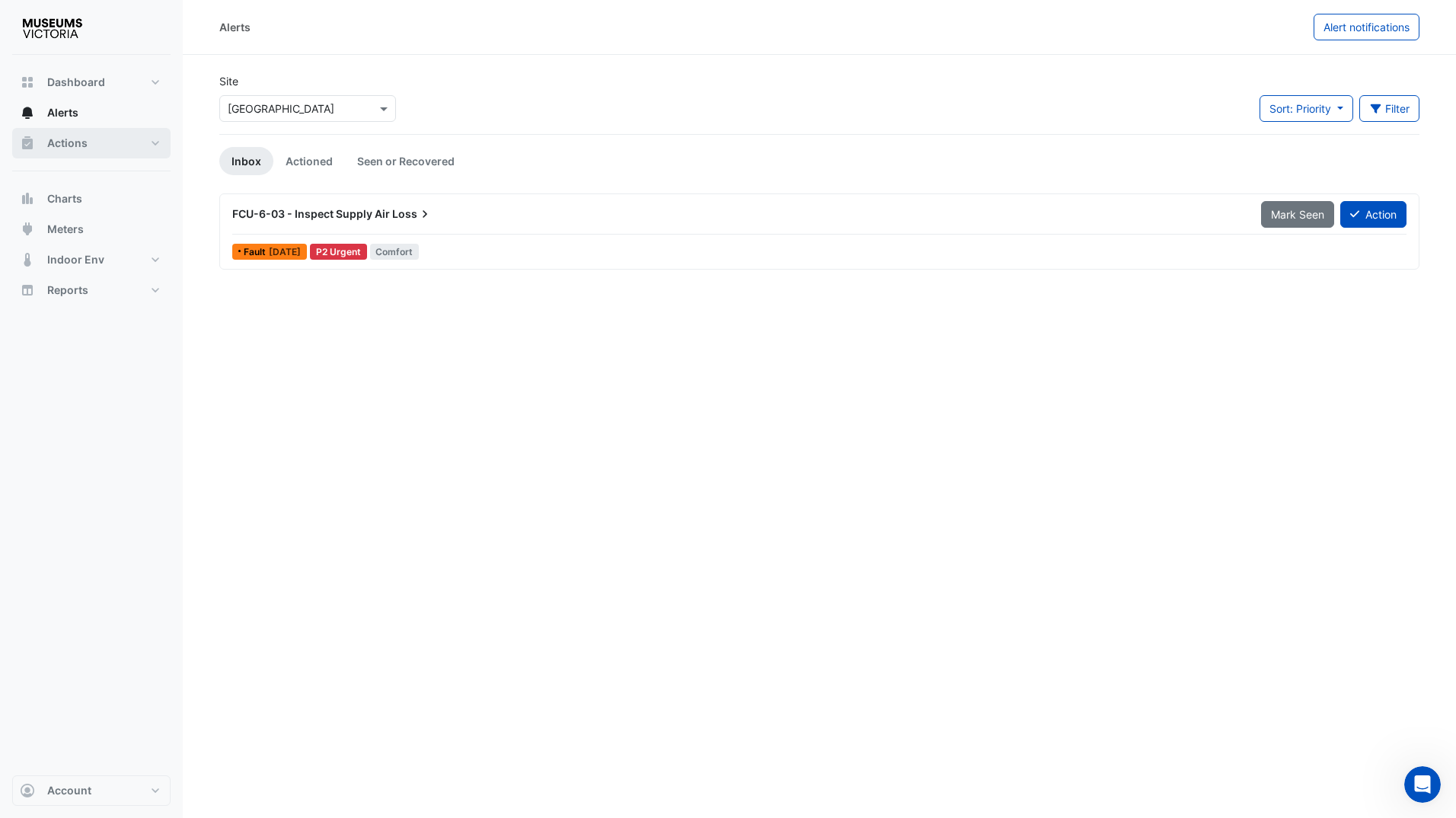
click at [70, 133] on button "Actions" at bounding box center [92, 143] width 159 height 31
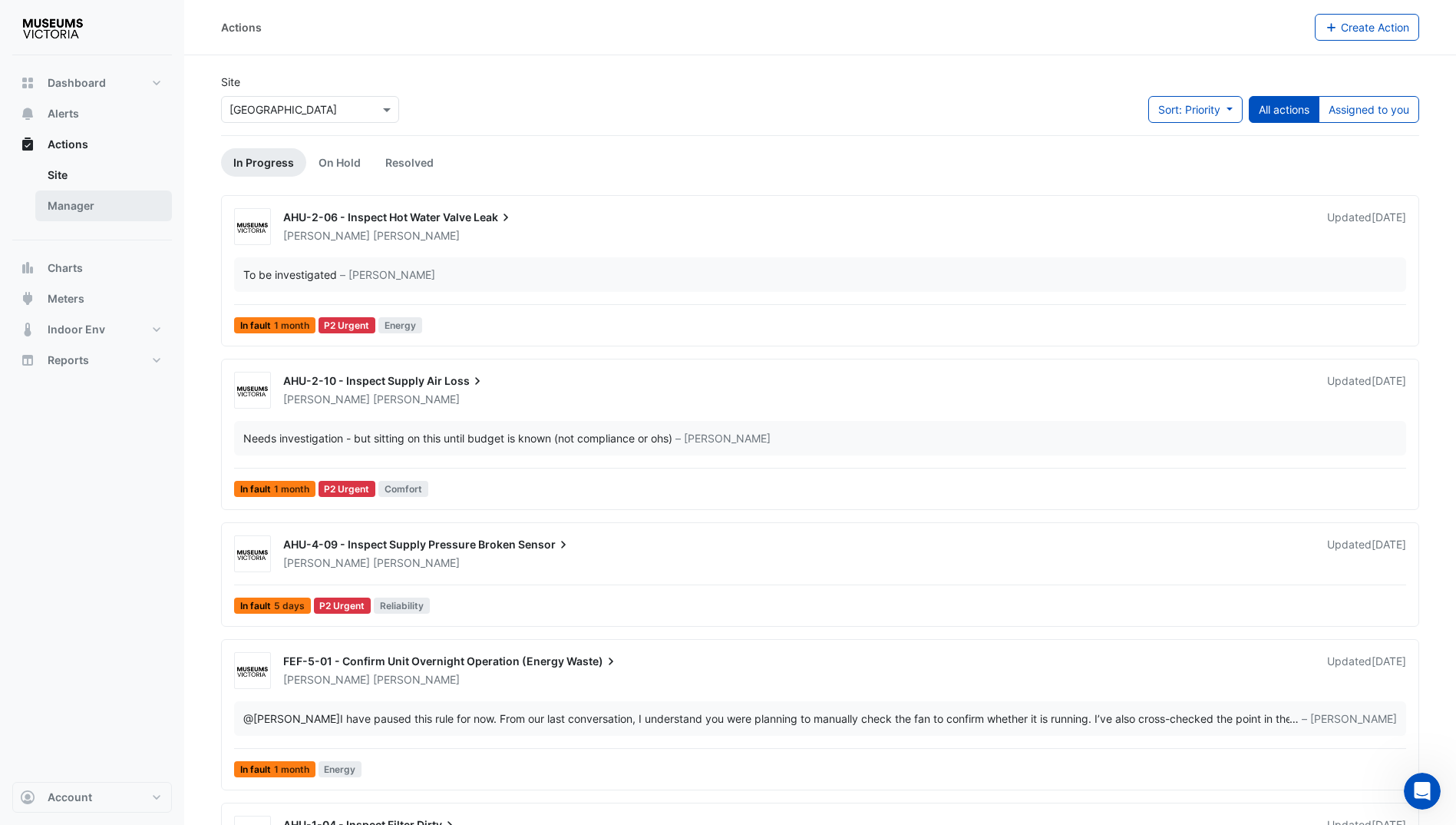
click at [83, 213] on link "Manager" at bounding box center [104, 206] width 136 height 31
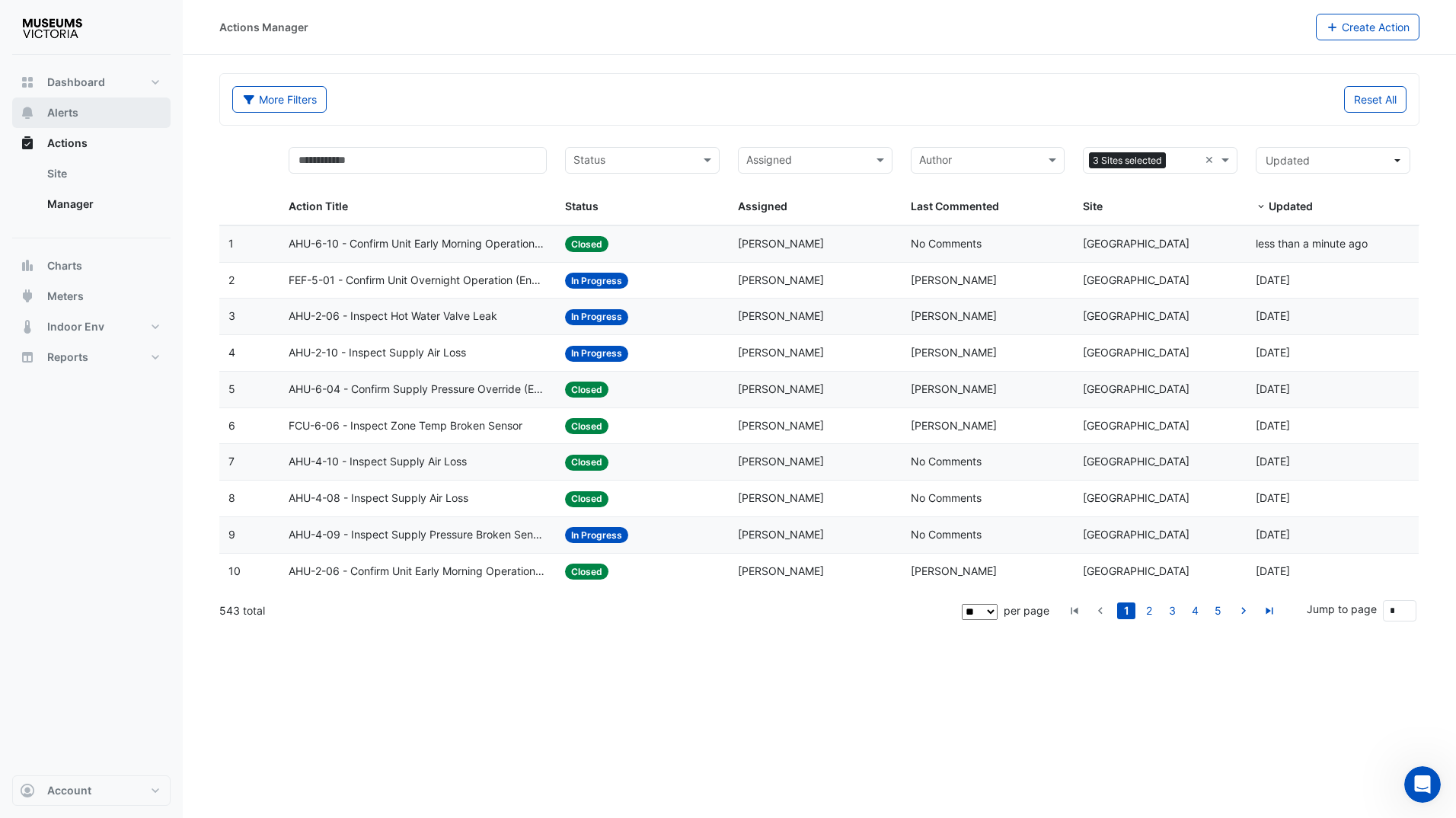
click at [47, 107] on span "Alerts" at bounding box center [62, 112] width 32 height 15
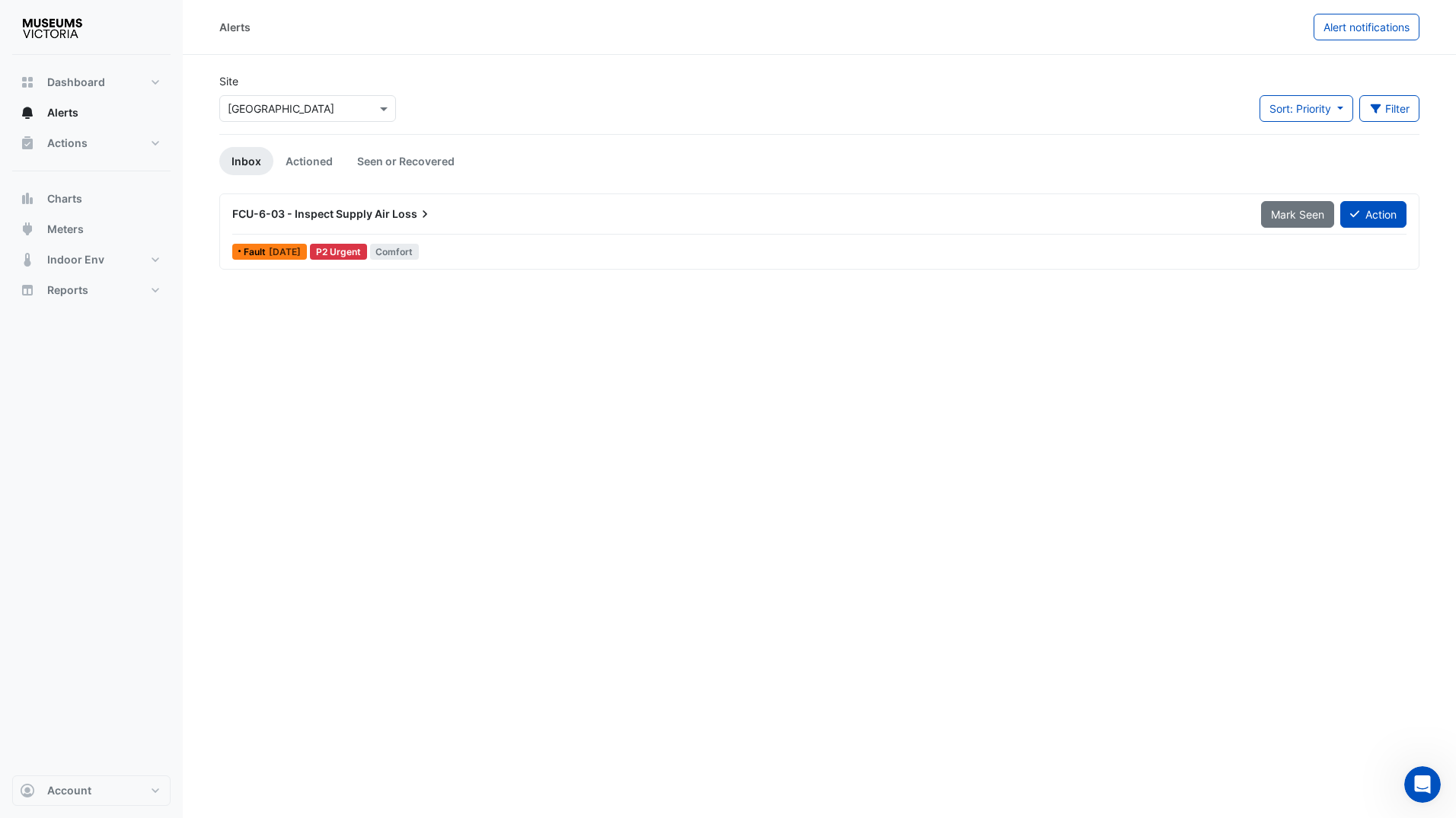
click at [338, 110] on input "text" at bounding box center [292, 109] width 130 height 16
click at [499, 92] on div "Site Select a Site × [GEOGRAPHIC_DATA] [GEOGRAPHIC_DATA] [GEOGRAPHIC_DATA] [GEO…" at bounding box center [819, 104] width 1219 height 61
click at [373, 104] on div at bounding box center [308, 108] width 175 height 17
click at [442, 77] on div "Site Select a Site × [GEOGRAPHIC_DATA] [GEOGRAPHIC_DATA] [GEOGRAPHIC_DATA] [GEO…" at bounding box center [819, 104] width 1219 height 61
click at [307, 133] on div "Site Select a Site × [GEOGRAPHIC_DATA]" at bounding box center [308, 104] width 195 height 61
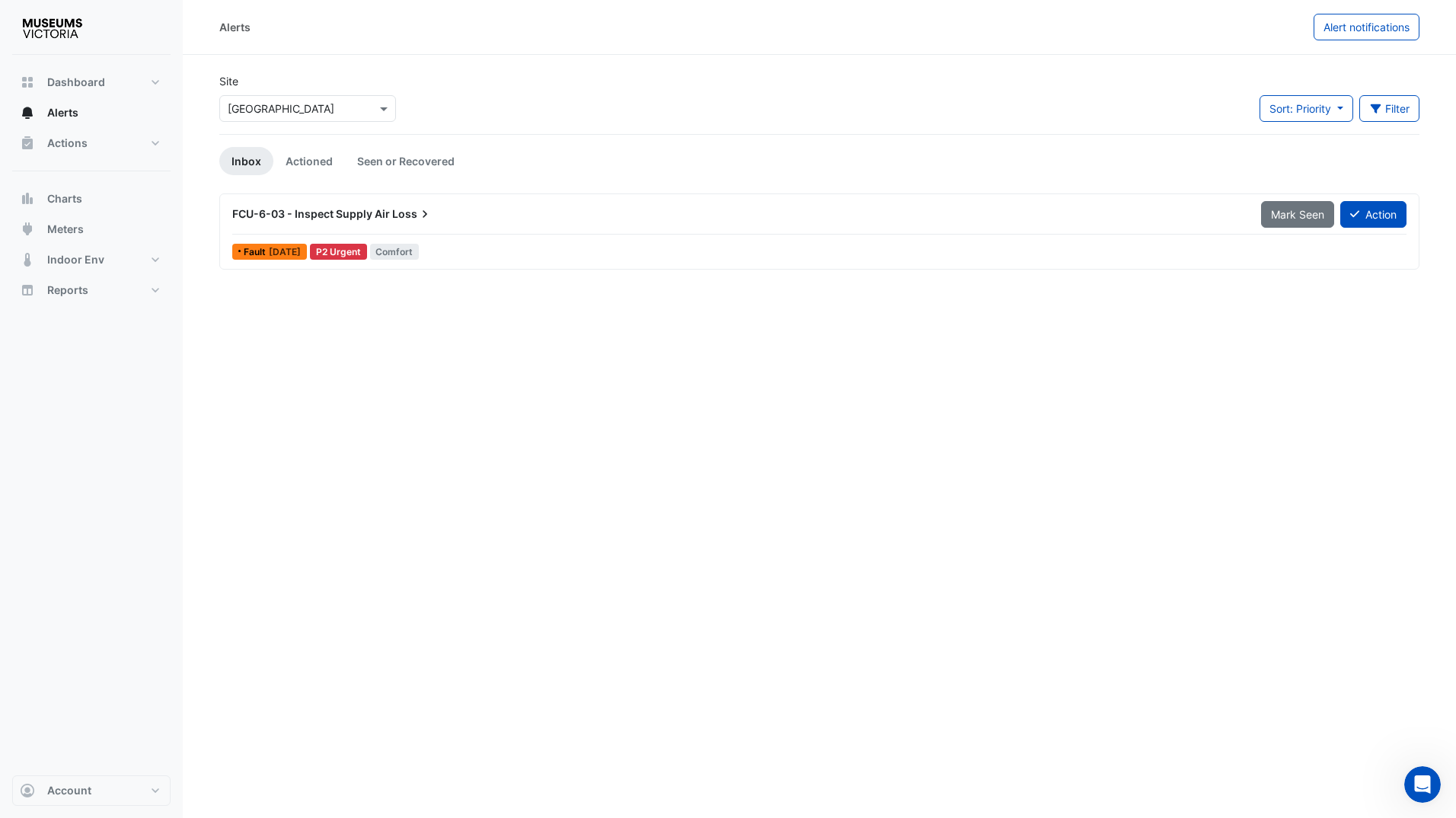
click at [306, 116] on div "Select a Site × [GEOGRAPHIC_DATA]" at bounding box center [308, 109] width 177 height 27
click at [466, 96] on div "Site Select a Site × [GEOGRAPHIC_DATA] [GEOGRAPHIC_DATA] [GEOGRAPHIC_DATA] [GEO…" at bounding box center [819, 104] width 1219 height 61
click at [341, 124] on div "Site Select a Site × [GEOGRAPHIC_DATA]" at bounding box center [308, 104] width 195 height 61
click at [548, 90] on div "Site Select a Site × [GEOGRAPHIC_DATA] Sort: Priority Priority Updated Filter T…" at bounding box center [819, 104] width 1219 height 61
click at [305, 107] on input "text" at bounding box center [292, 109] width 130 height 16
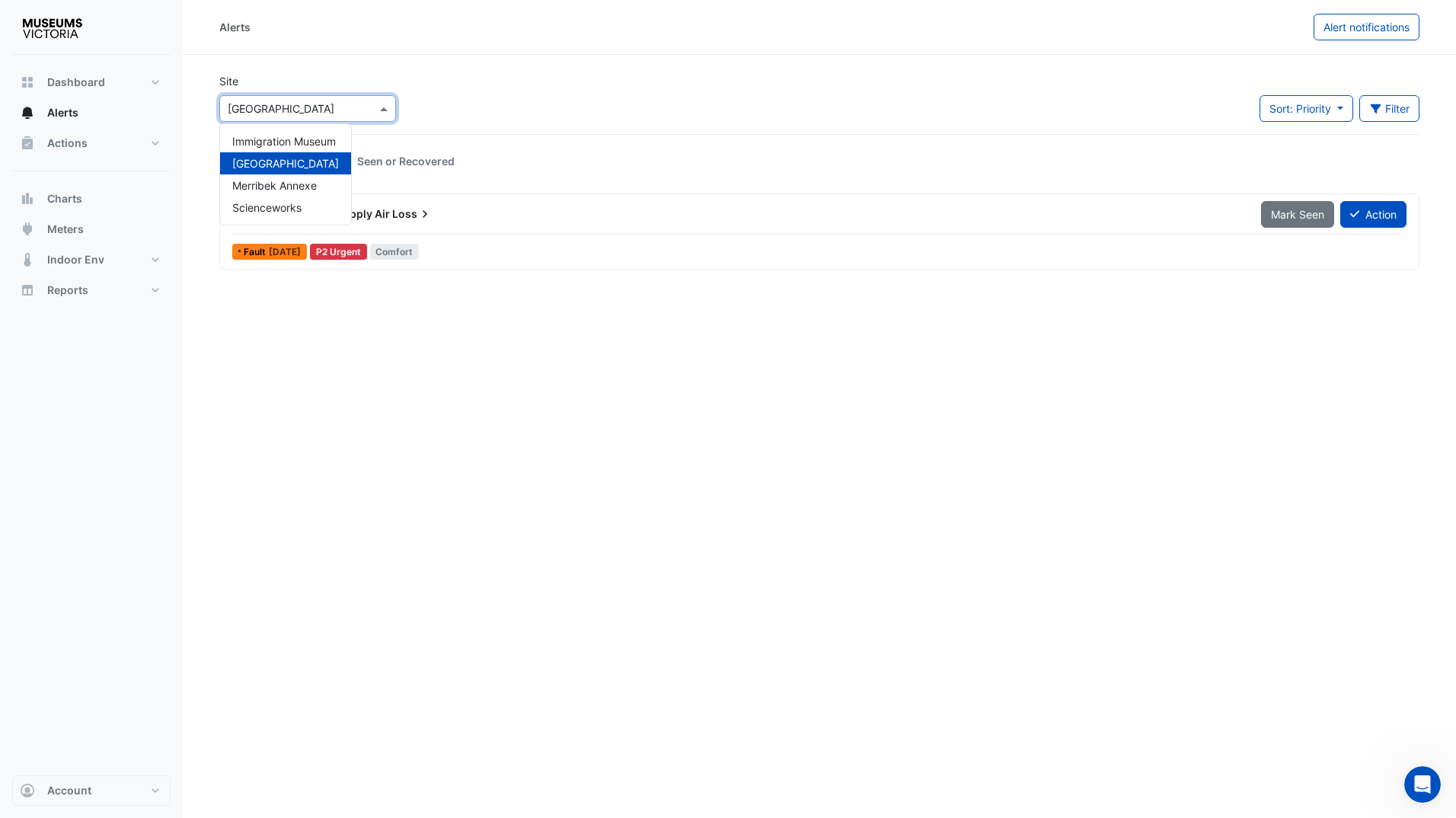
click at [476, 99] on div "Site Select a Site × [GEOGRAPHIC_DATA] [GEOGRAPHIC_DATA] [GEOGRAPHIC_DATA] [GEO…" at bounding box center [819, 104] width 1219 height 61
click at [342, 122] on div "Site Select a Site × [GEOGRAPHIC_DATA]" at bounding box center [308, 104] width 195 height 61
click at [311, 124] on div "Site Select a Site × [GEOGRAPHIC_DATA]" at bounding box center [308, 104] width 195 height 61
click at [335, 104] on input "text" at bounding box center [292, 109] width 130 height 16
click at [578, 71] on section "Site Select a Site × [GEOGRAPHIC_DATA] [GEOGRAPHIC_DATA] [GEOGRAPHIC_DATA] [GEO…" at bounding box center [819, 162] width 1273 height 215
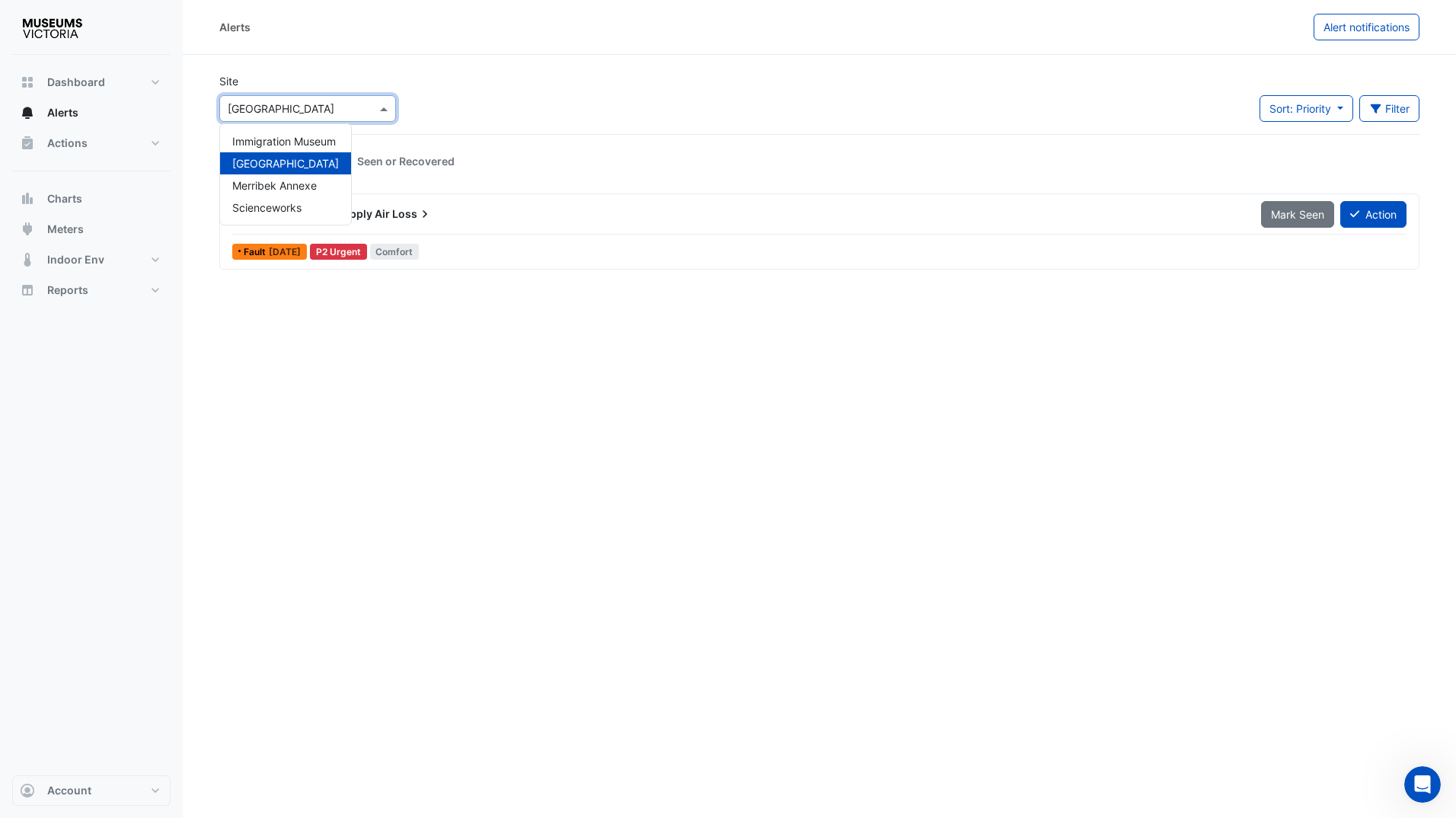
click at [370, 110] on div at bounding box center [308, 108] width 175 height 17
click at [449, 100] on div "Site Select a Site × [GEOGRAPHIC_DATA] [GEOGRAPHIC_DATA] [GEOGRAPHIC_DATA] [GEO…" at bounding box center [819, 104] width 1219 height 61
click at [375, 110] on div at bounding box center [308, 108] width 175 height 17
click at [305, 119] on div "Select a Site × [GEOGRAPHIC_DATA]" at bounding box center [308, 109] width 177 height 27
click at [340, 91] on div "Select a Site × [GEOGRAPHIC_DATA] [GEOGRAPHIC_DATA] [GEOGRAPHIC_DATA] [GEOGRAPH…" at bounding box center [308, 106] width 183 height 32
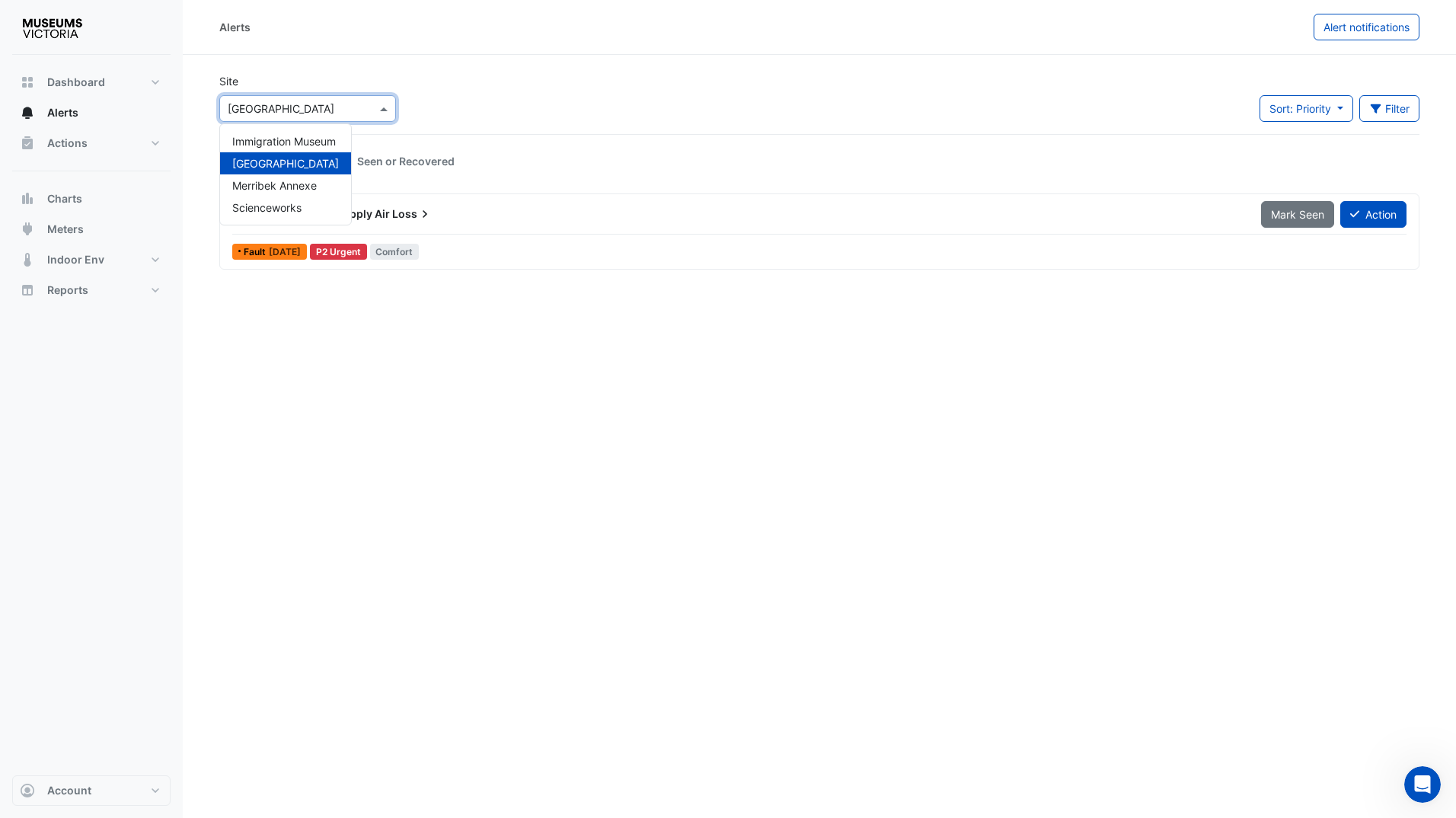
click at [382, 100] on span at bounding box center [385, 108] width 19 height 16
click at [339, 133] on div "Immigration Museum" at bounding box center [285, 141] width 131 height 22
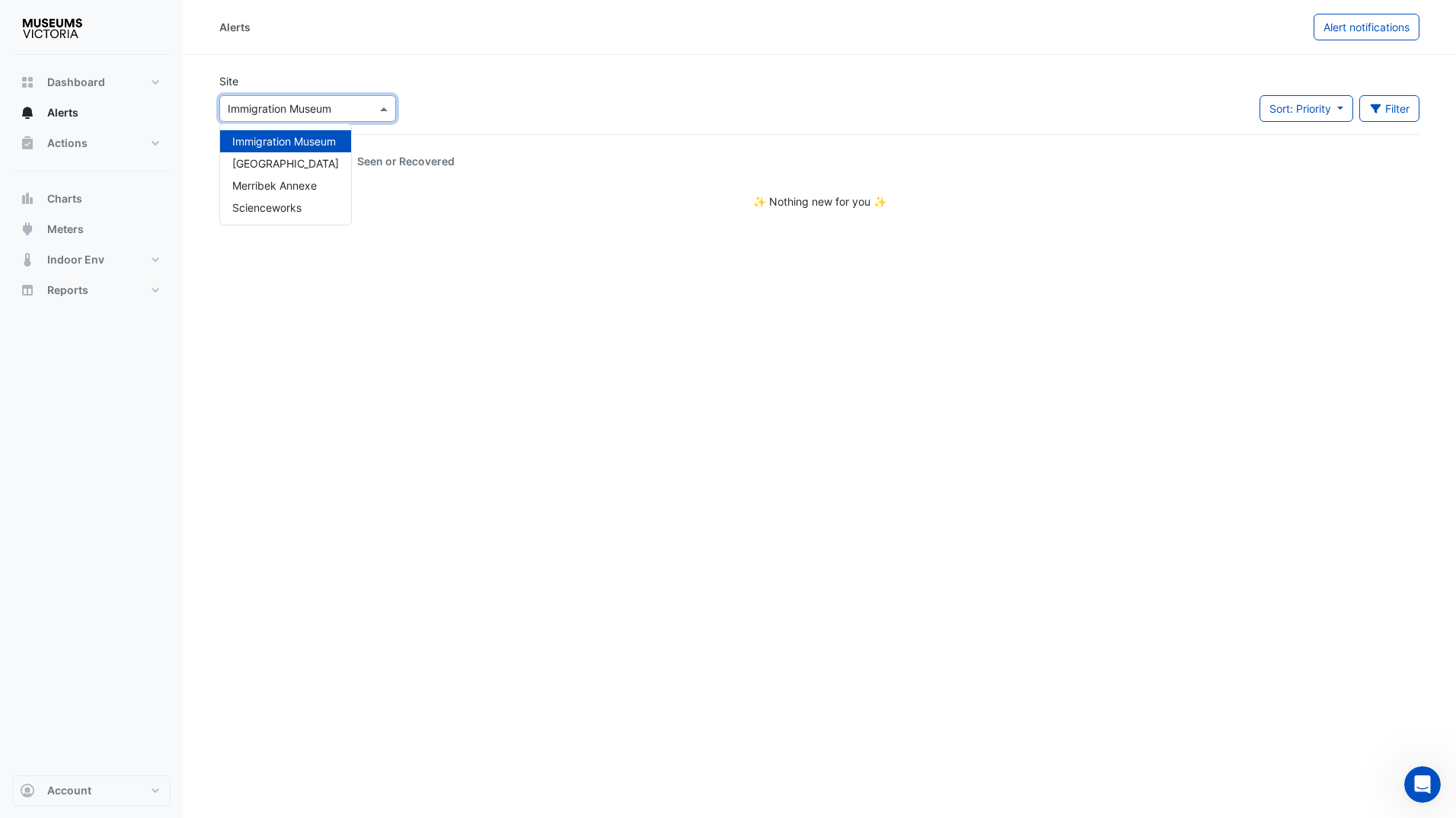
click at [341, 113] on input "text" at bounding box center [292, 109] width 130 height 16
click at [322, 156] on div "[GEOGRAPHIC_DATA]" at bounding box center [285, 163] width 131 height 22
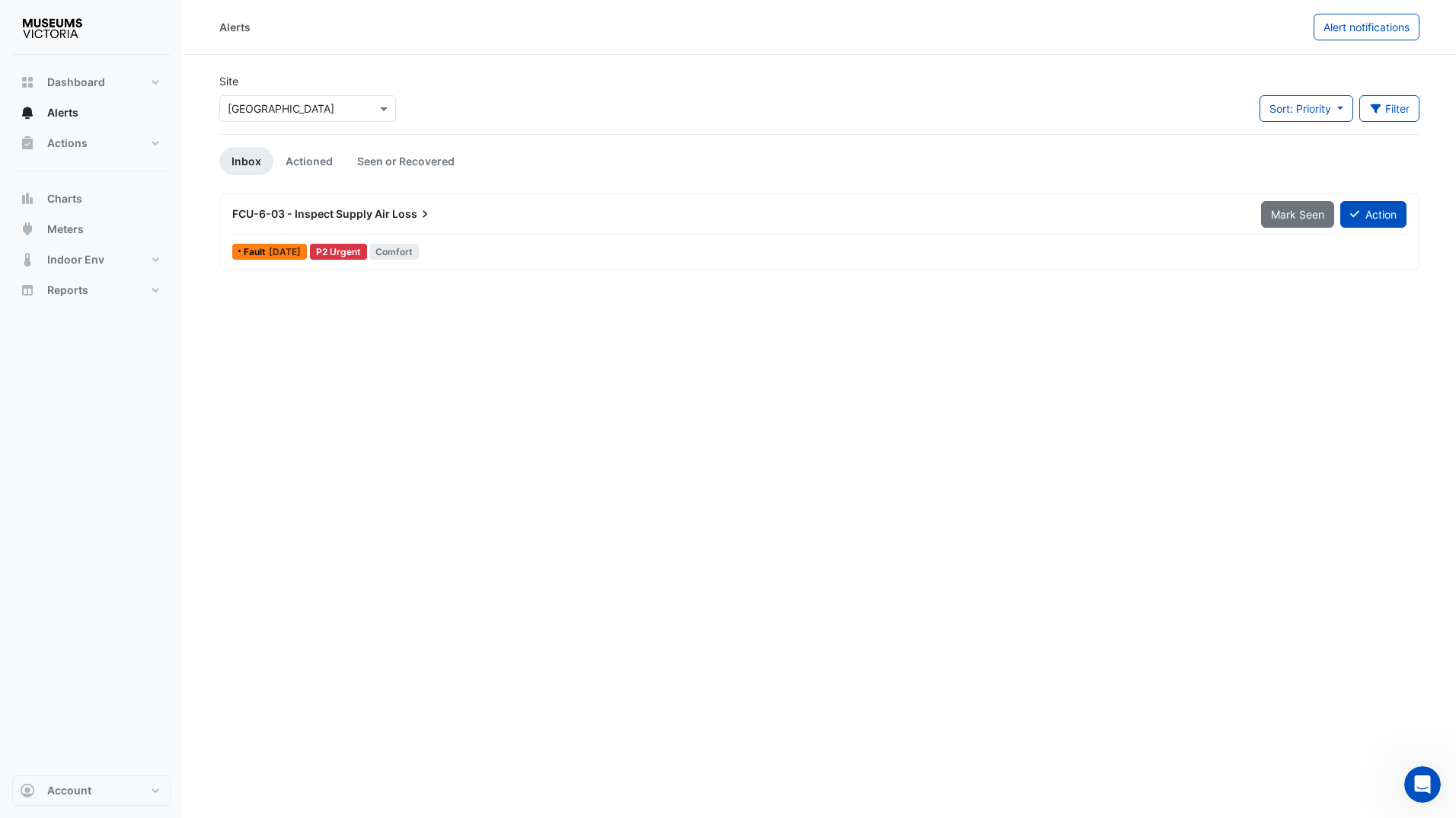
click at [573, 363] on div "Alerts Alert notifications Site Select a Site × [GEOGRAPHIC_DATA] Sort: Priorit…" at bounding box center [819, 409] width 1273 height 818
click at [334, 91] on div "Select a Site × [GEOGRAPHIC_DATA]" at bounding box center [308, 106] width 183 height 32
click at [338, 103] on input "text" at bounding box center [292, 109] width 130 height 16
click at [336, 177] on div "Merribek Annexe" at bounding box center [285, 185] width 131 height 22
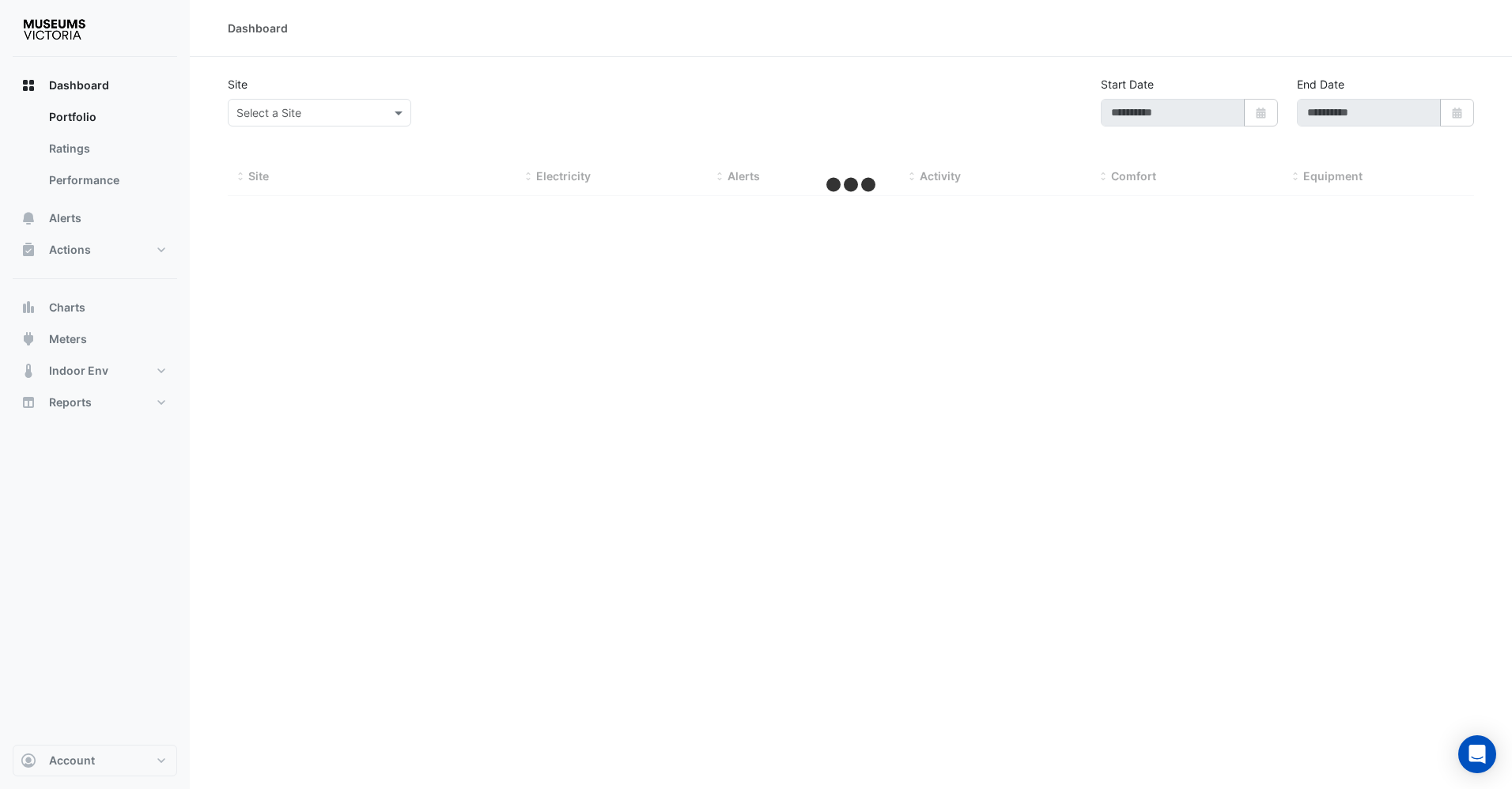
type input "**********"
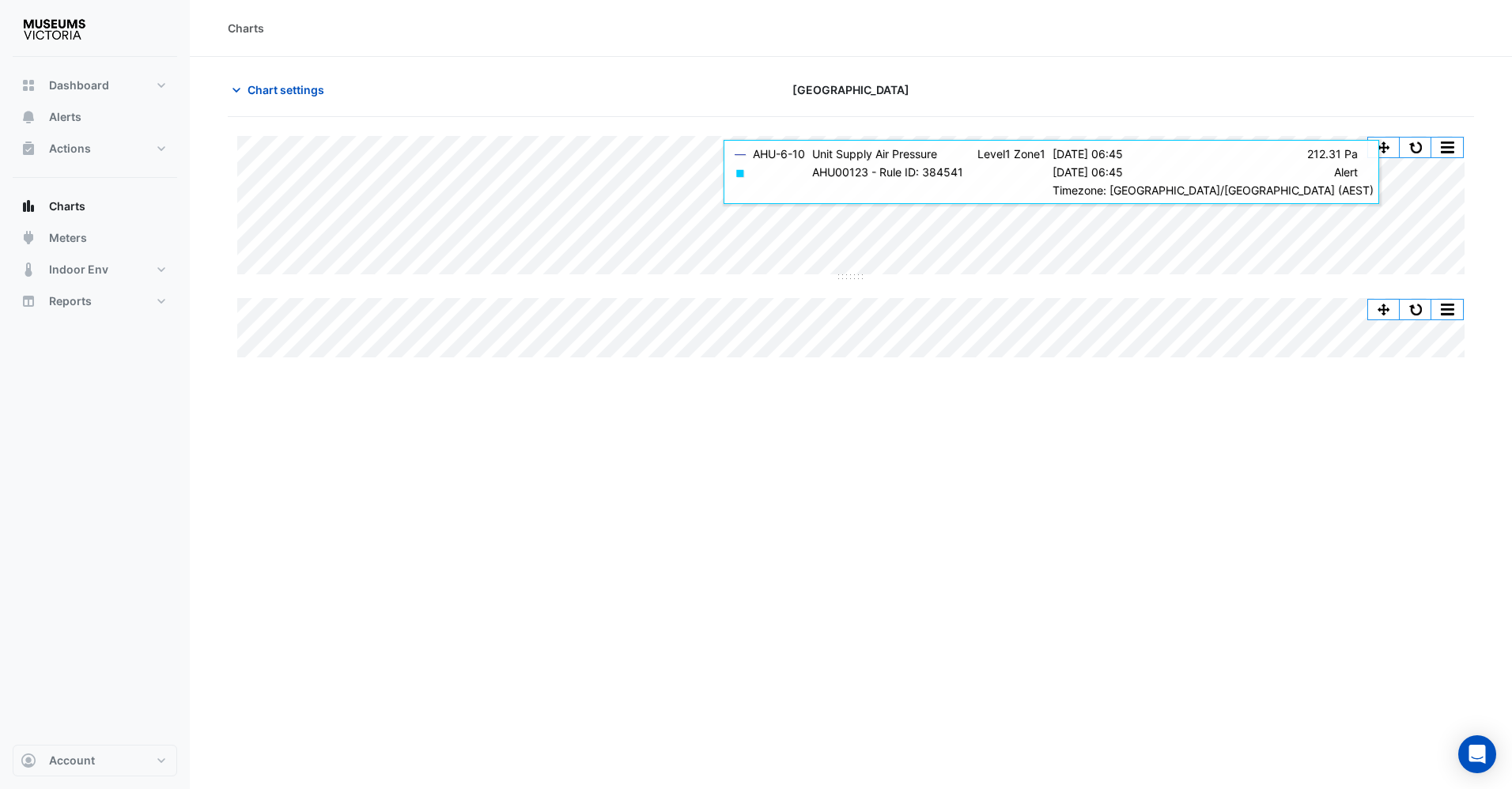
click at [856, 511] on div "Charts Chart settings [GEOGRAPHIC_DATA] Split All Split None Print Save as JPEG…" at bounding box center [851, 394] width 1322 height 789
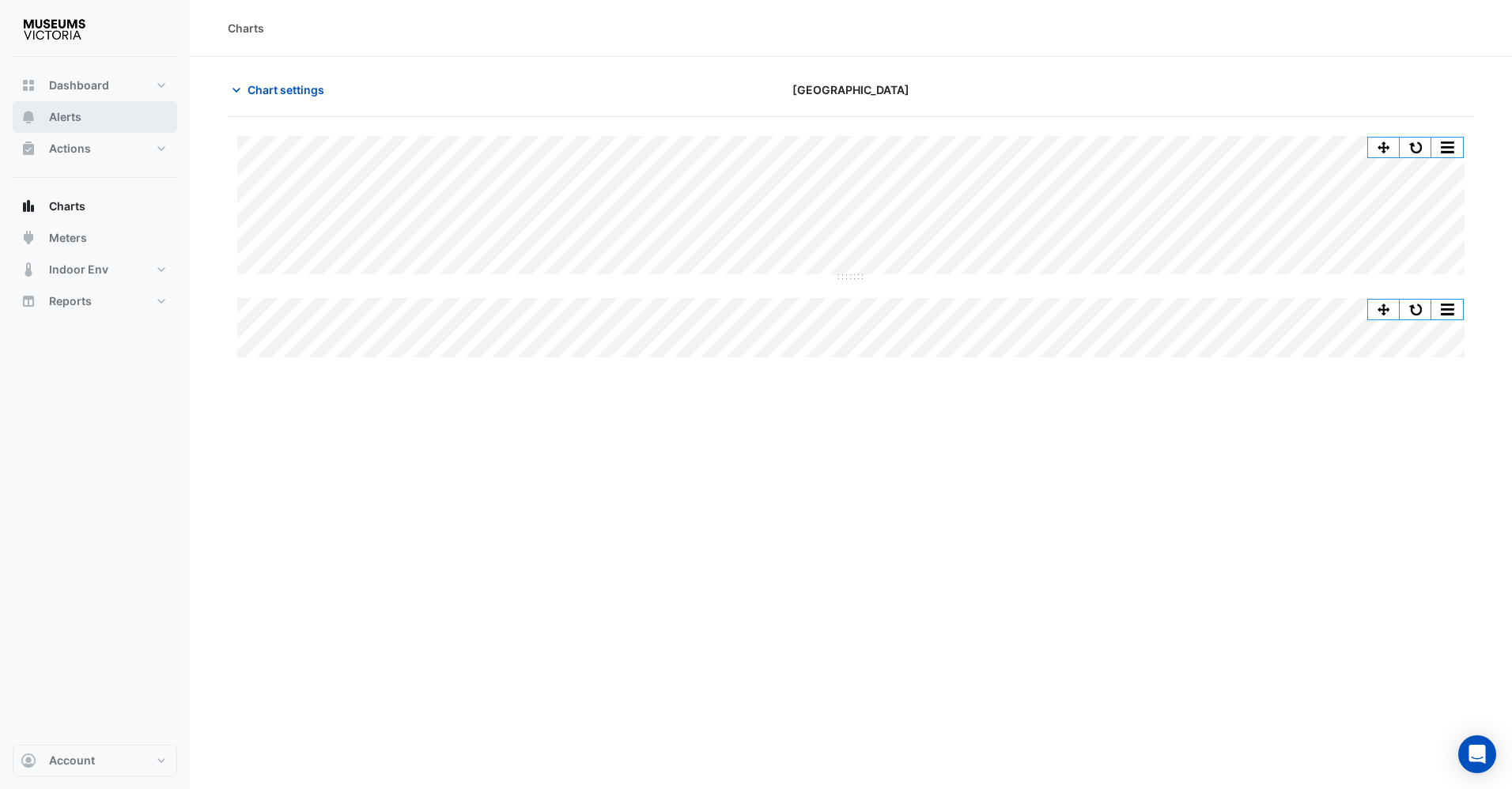
click at [71, 109] on span "Alerts" at bounding box center [65, 116] width 33 height 16
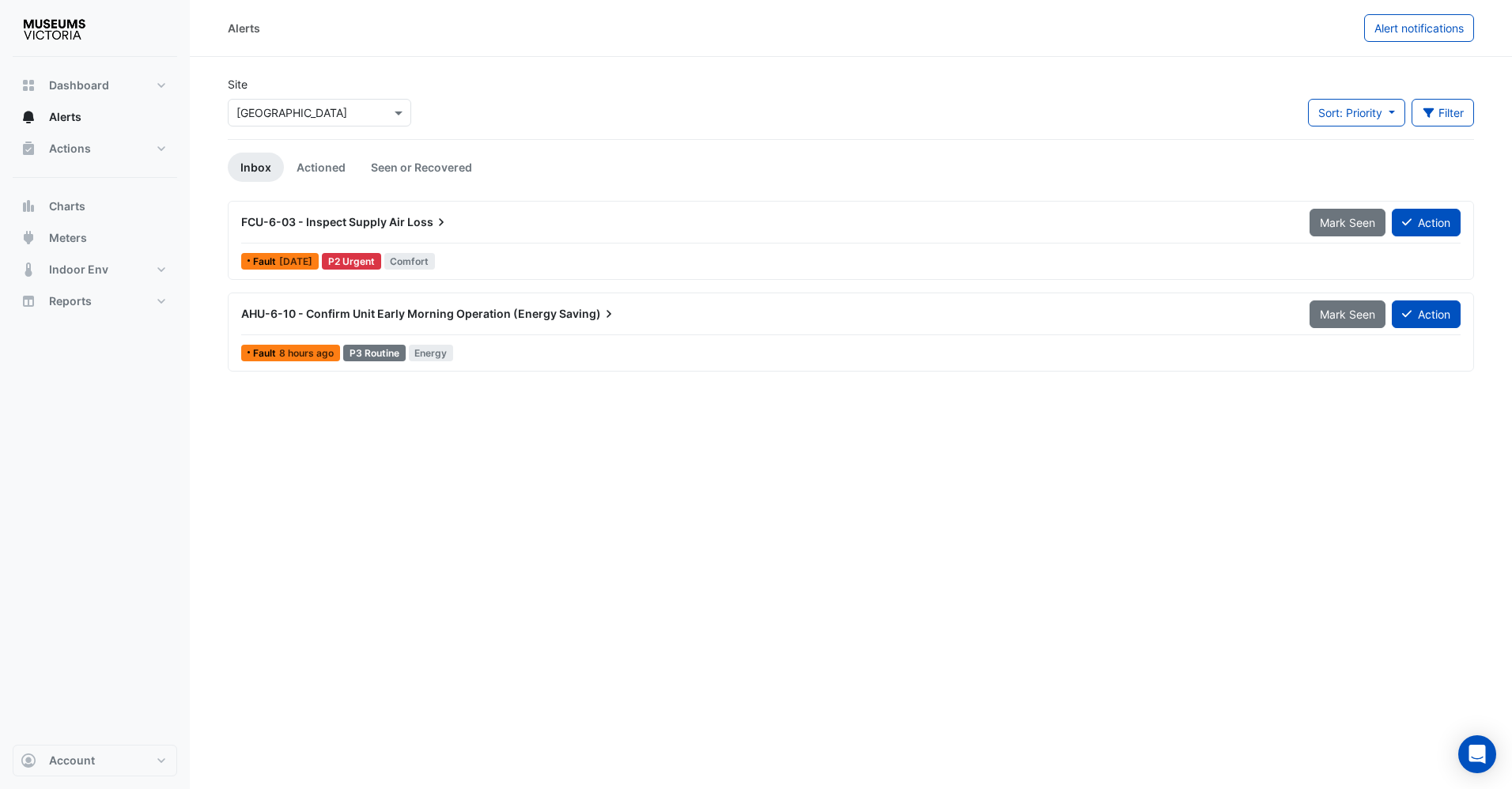
click at [444, 231] on div "FCU-6-03 - Inspect Supply Air Loss" at bounding box center [765, 222] width 1068 height 28
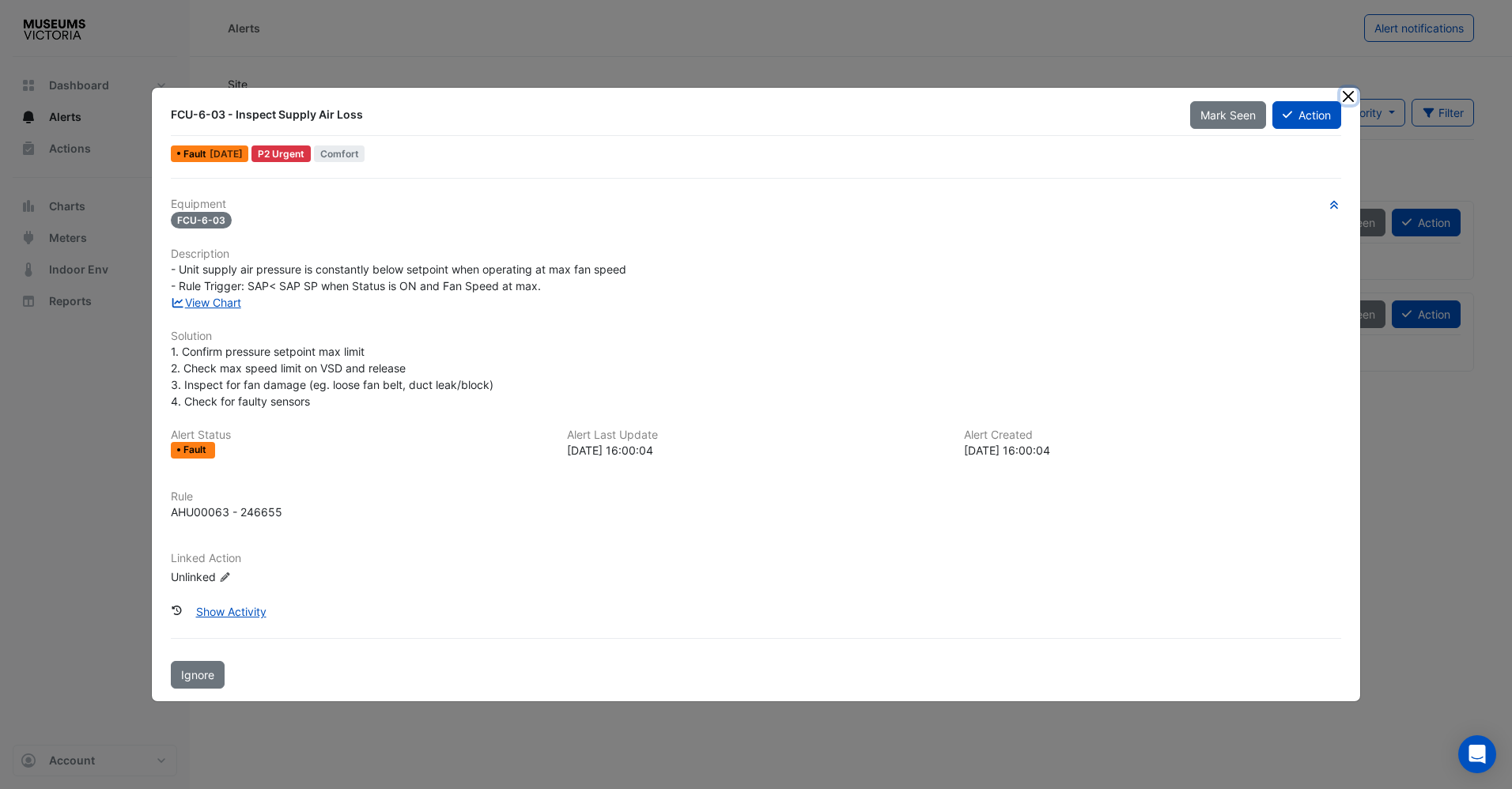
click at [1347, 102] on button "Close" at bounding box center [1349, 97] width 17 height 17
